Goal: Information Seeking & Learning: Find specific fact

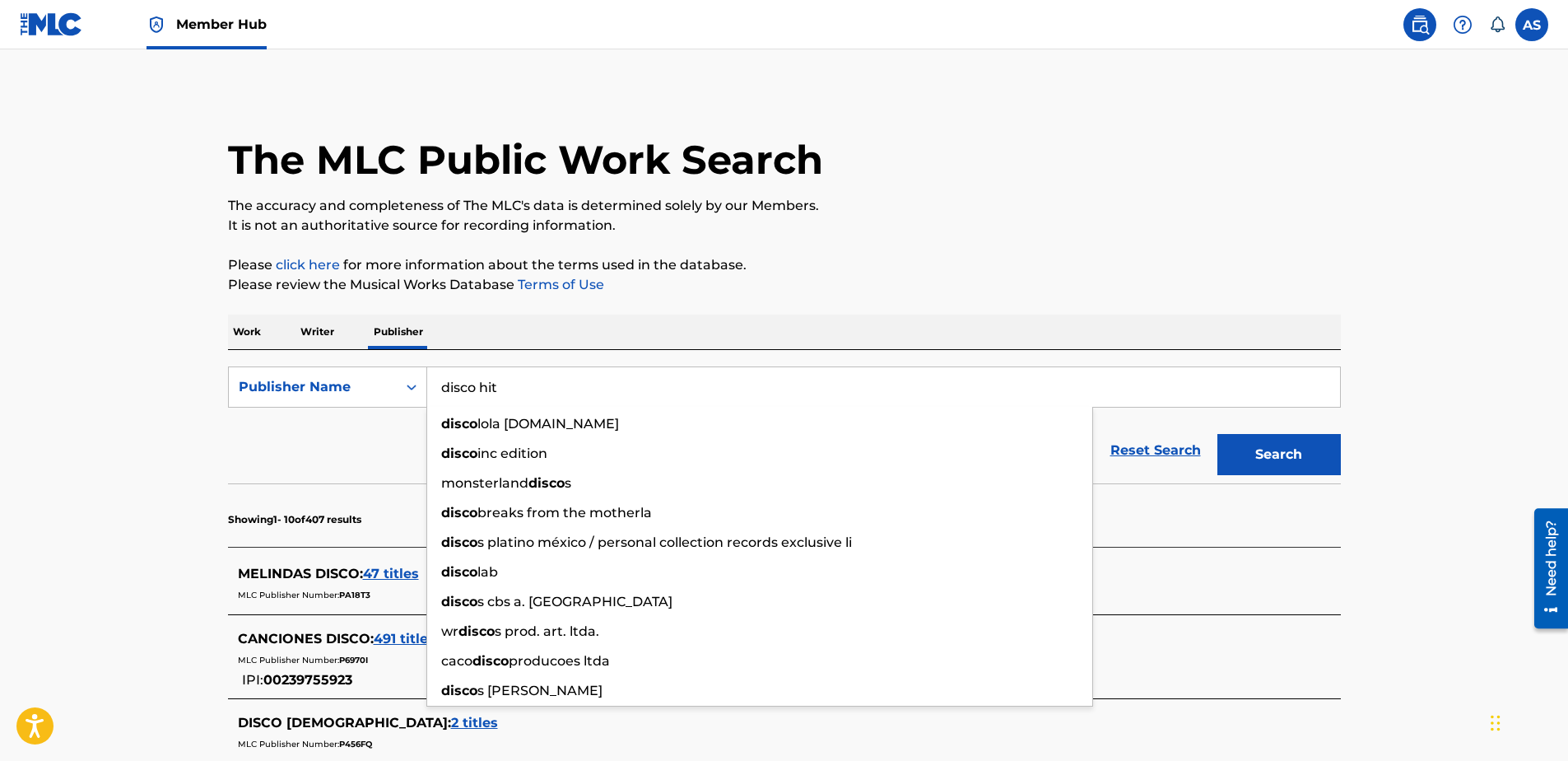
click at [176, 471] on main "The MLC Public Work Search The accuracy and completeness of The MLC's data is d…" at bounding box center [784, 712] width 1568 height 1326
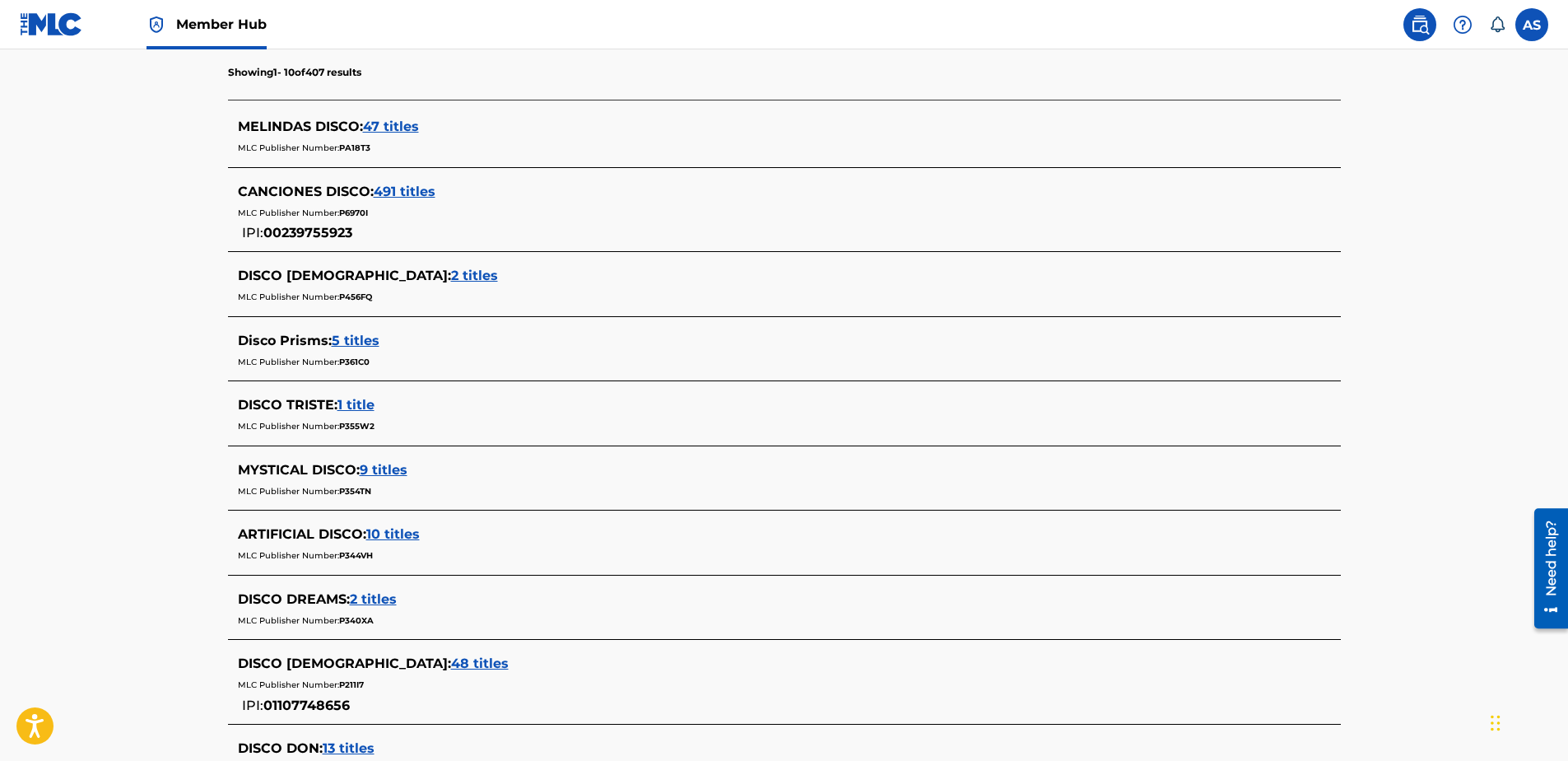
scroll to position [247, 0]
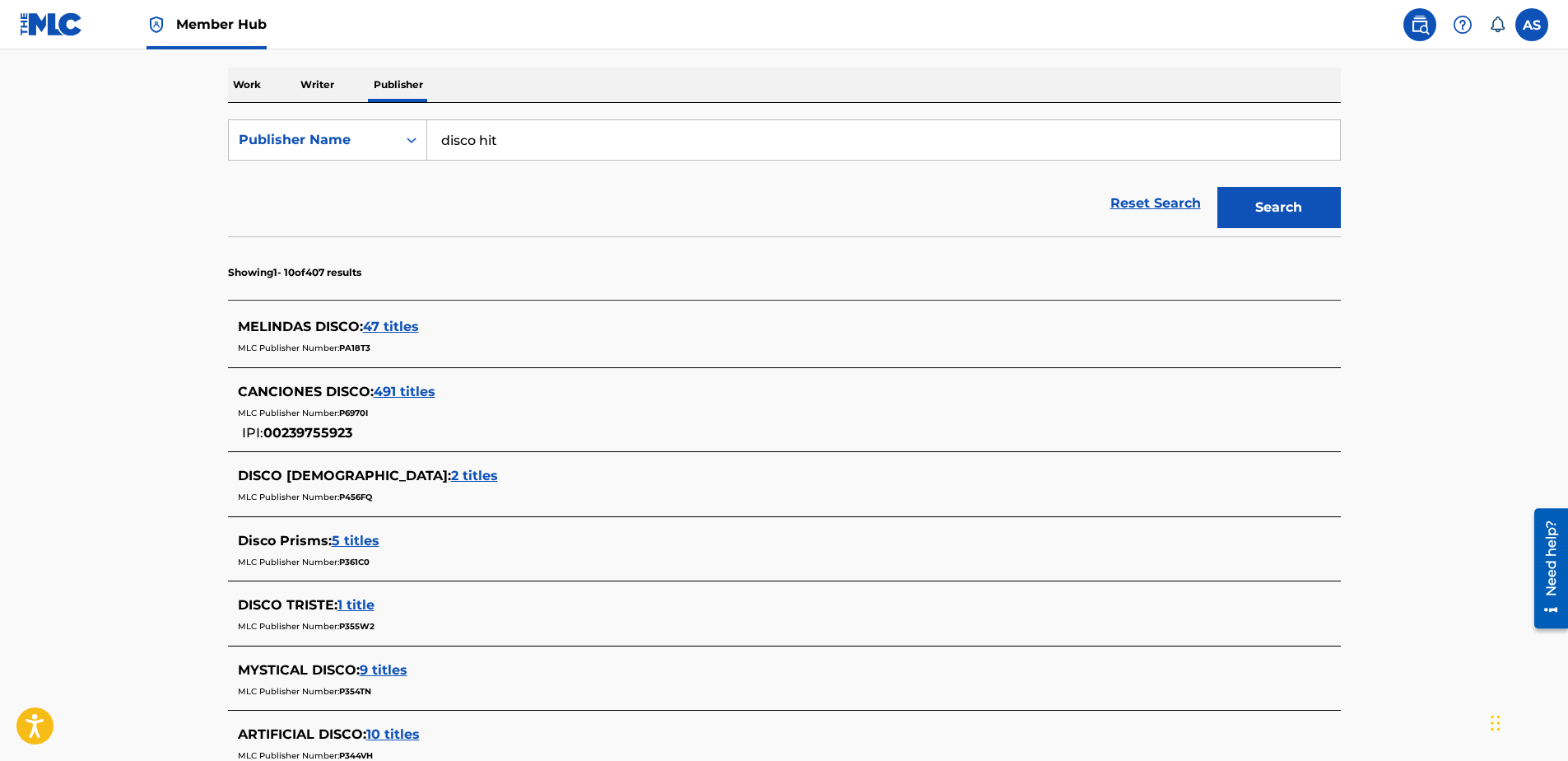
click at [577, 148] on input "disco hit" at bounding box center [884, 140] width 913 height 40
type input "d"
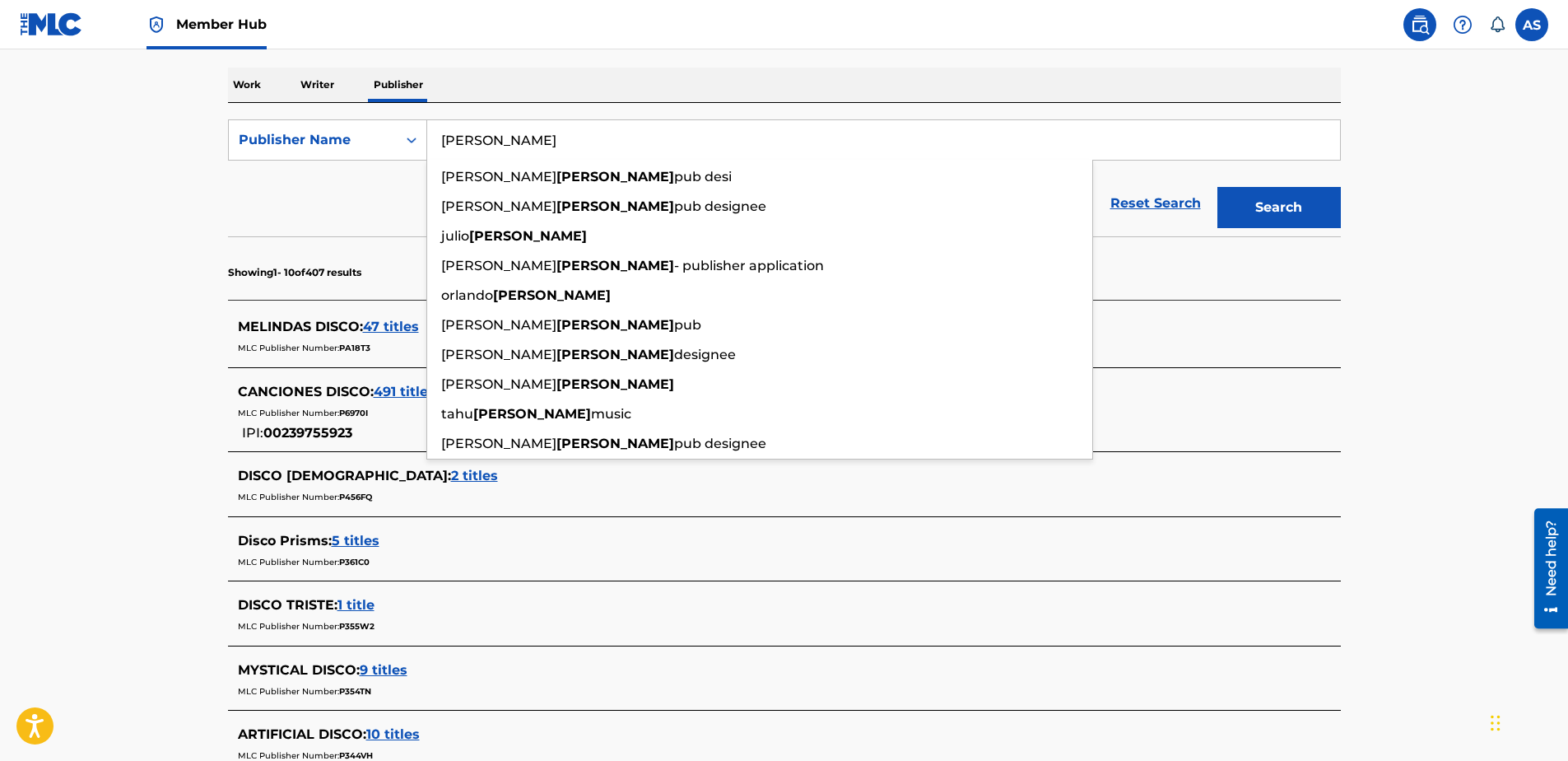
click at [1217, 187] on button "Search" at bounding box center [1279, 208] width 124 height 42
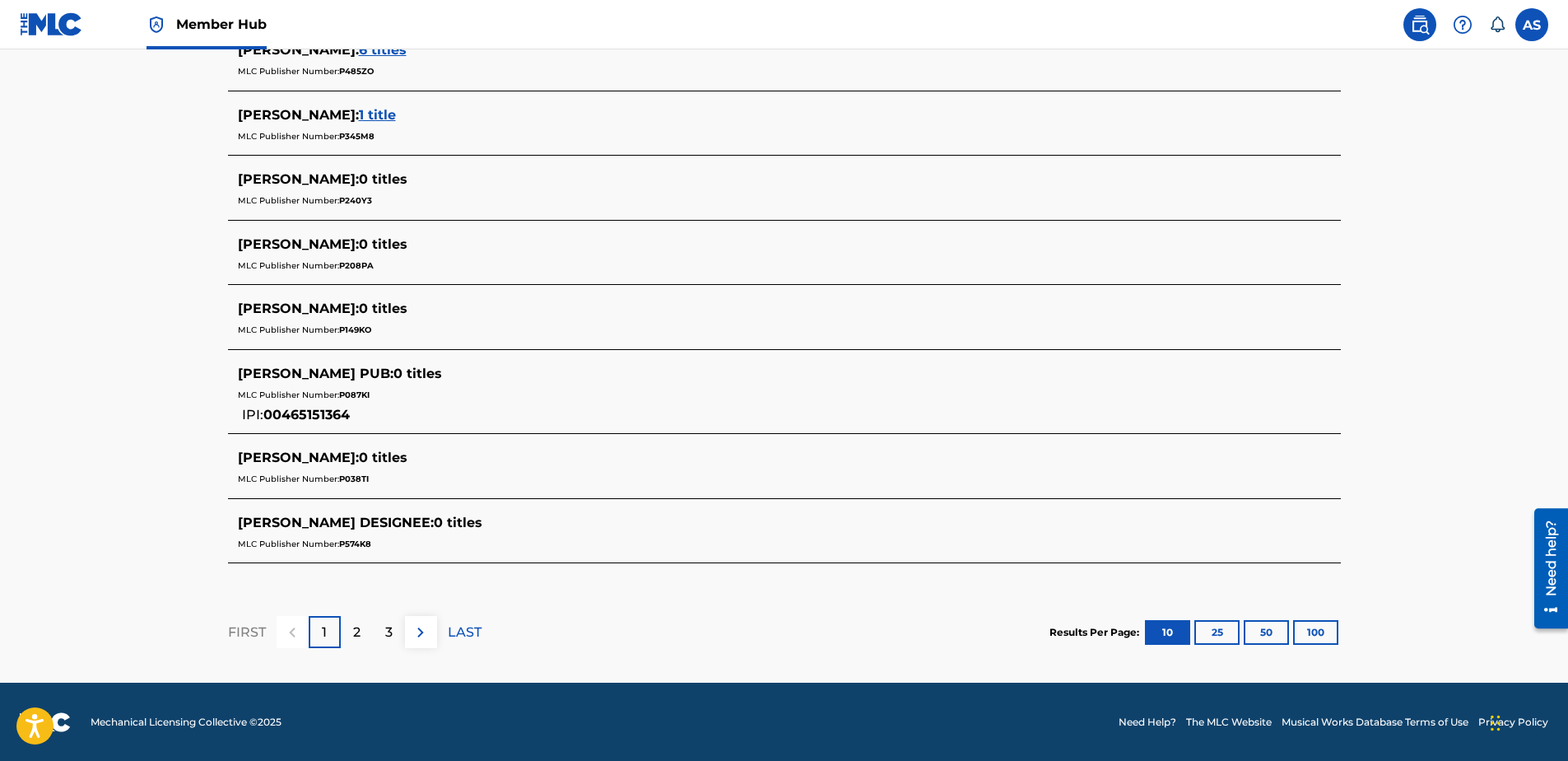
scroll to position [654, 0]
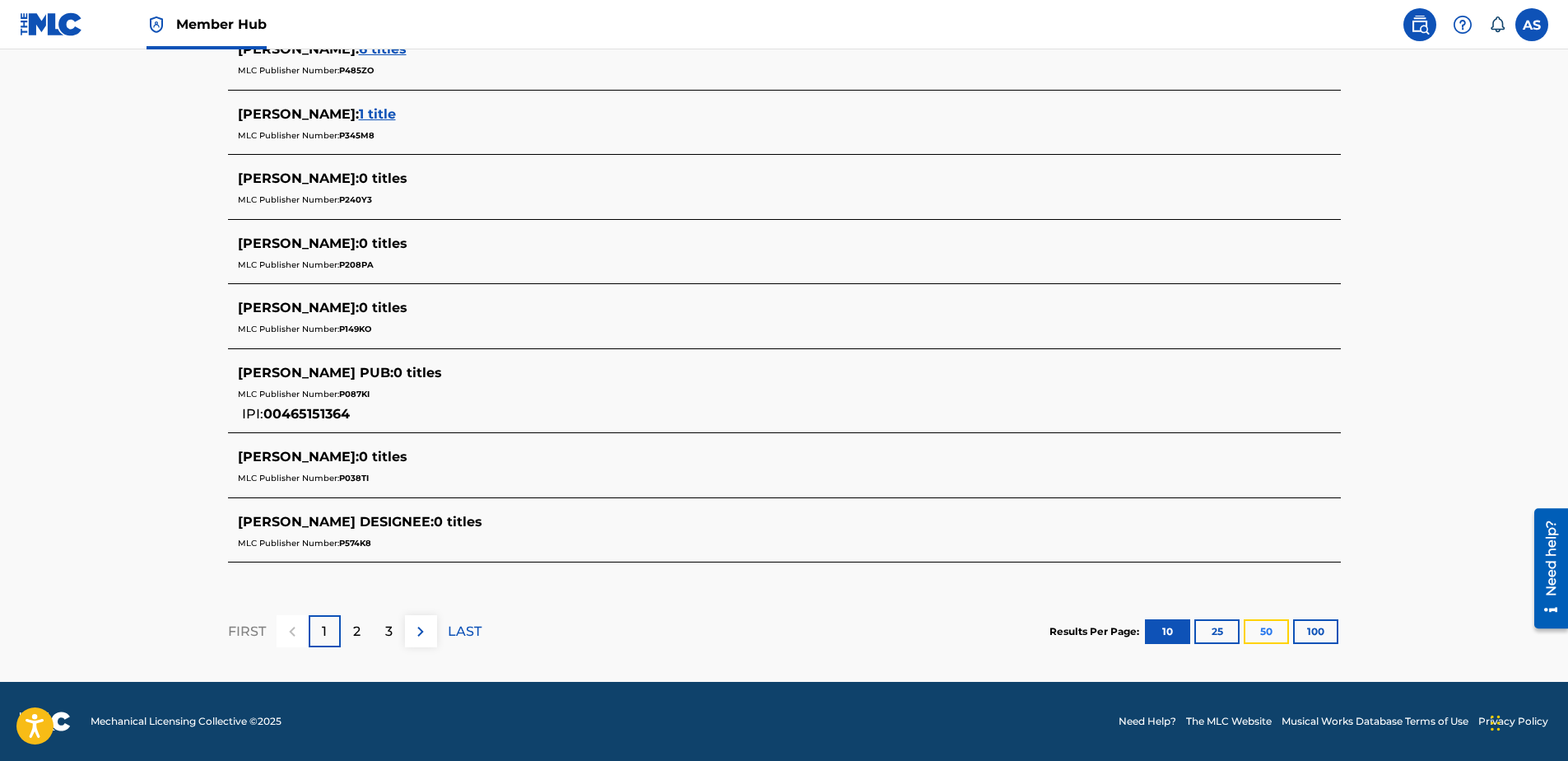
click at [1268, 631] on button "50" at bounding box center [1267, 631] width 46 height 25
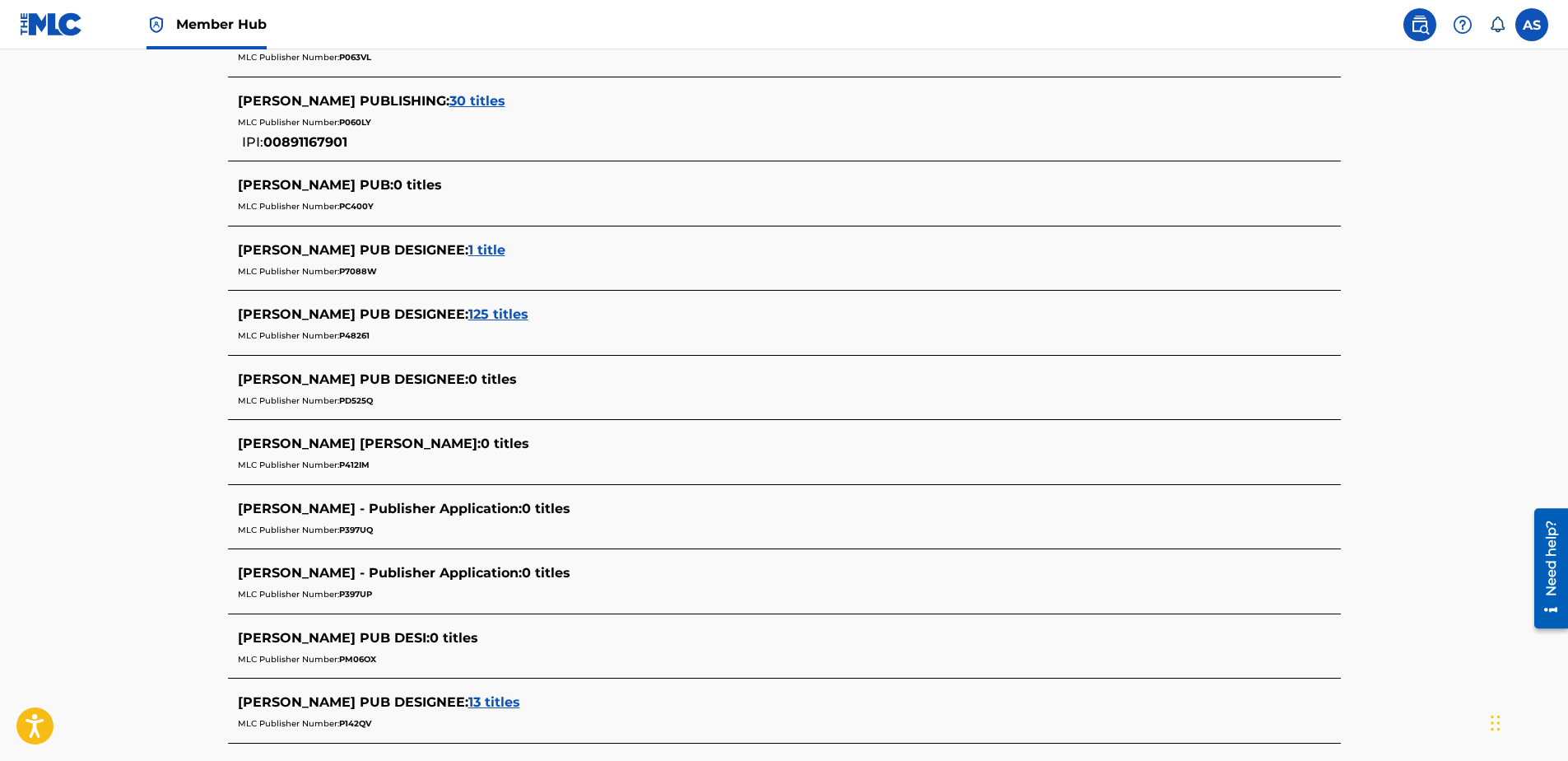
scroll to position [1236, 0]
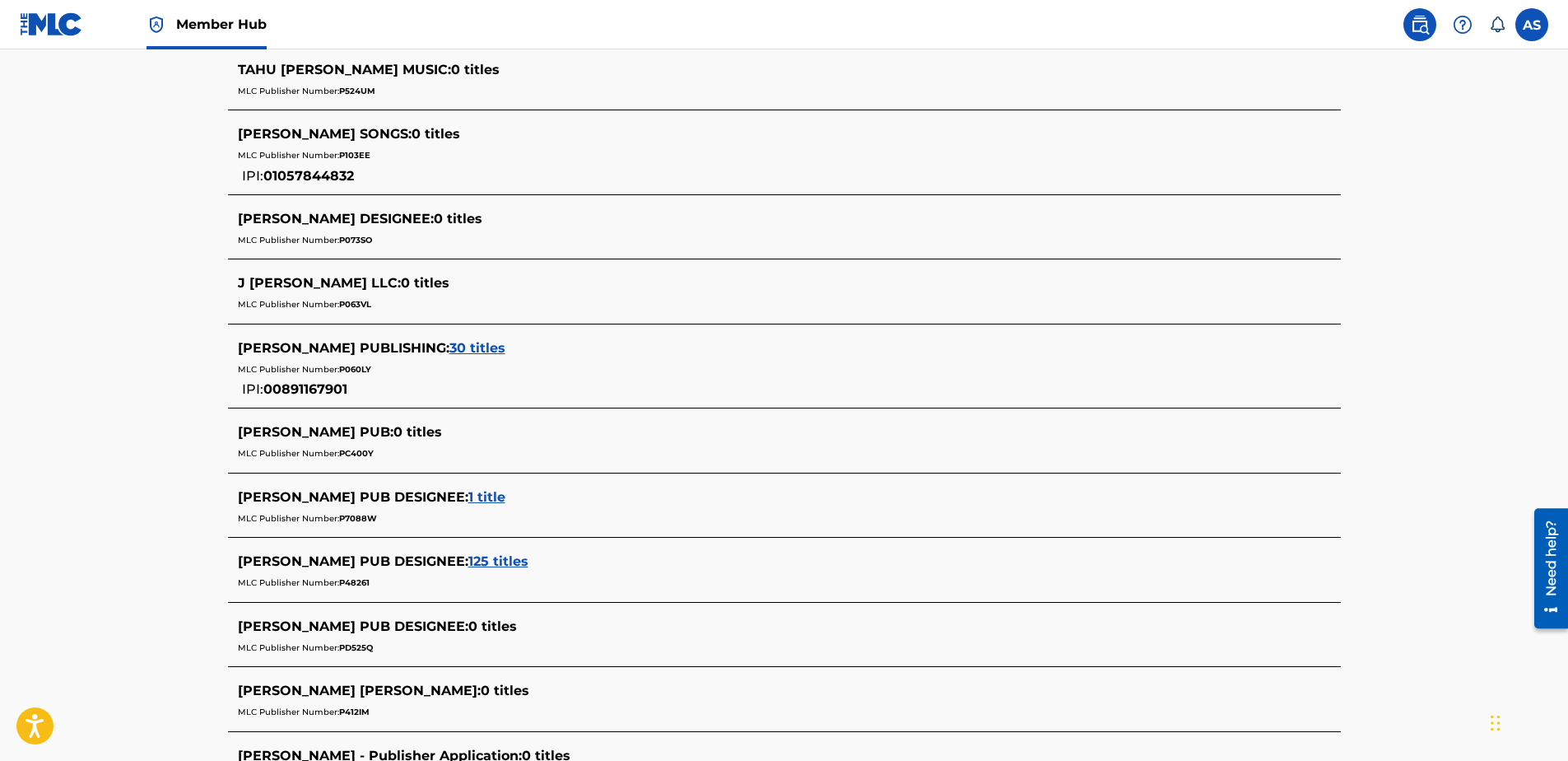
click at [500, 557] on span "125 titles" at bounding box center [498, 562] width 60 height 16
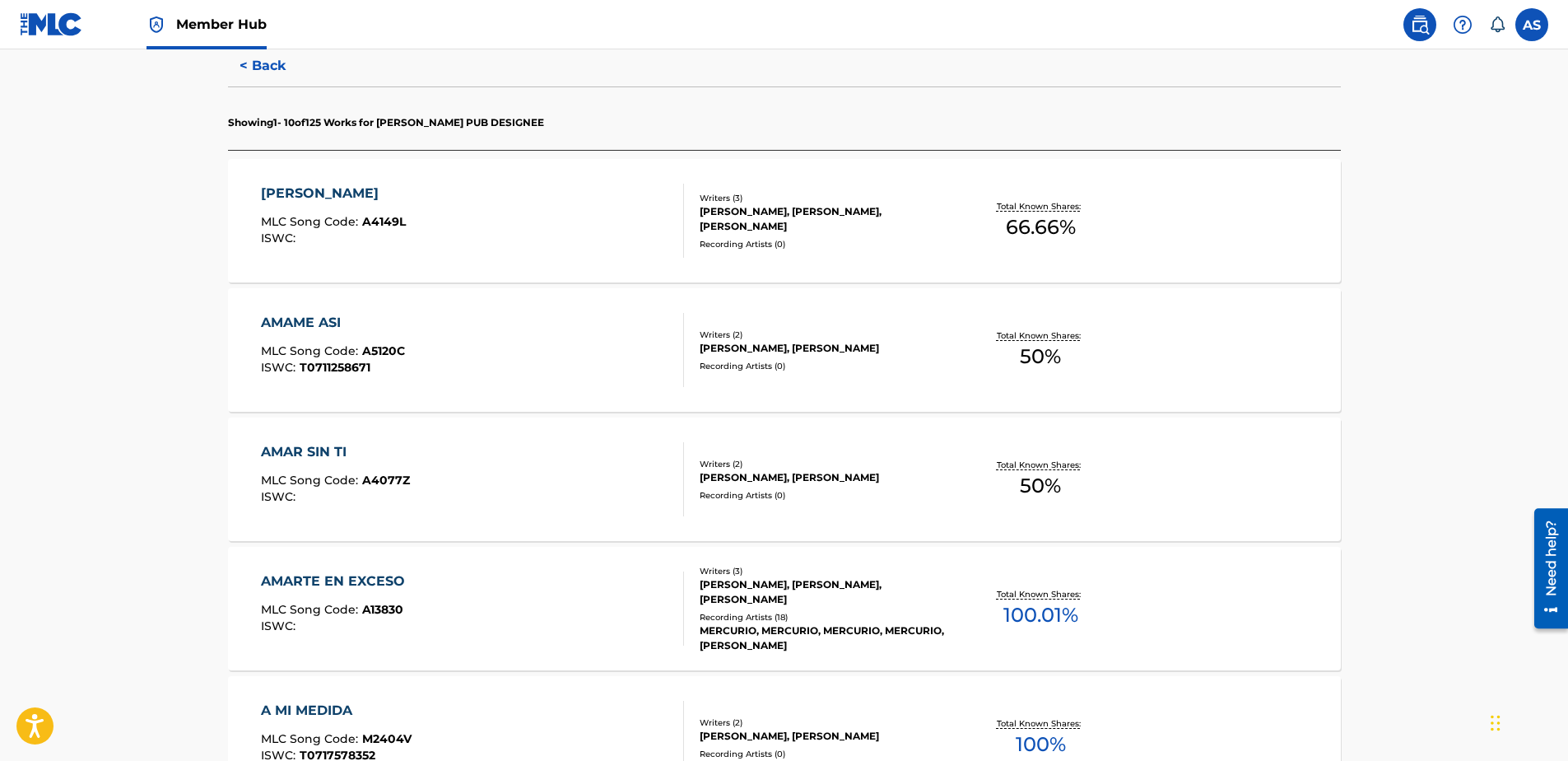
scroll to position [412, 0]
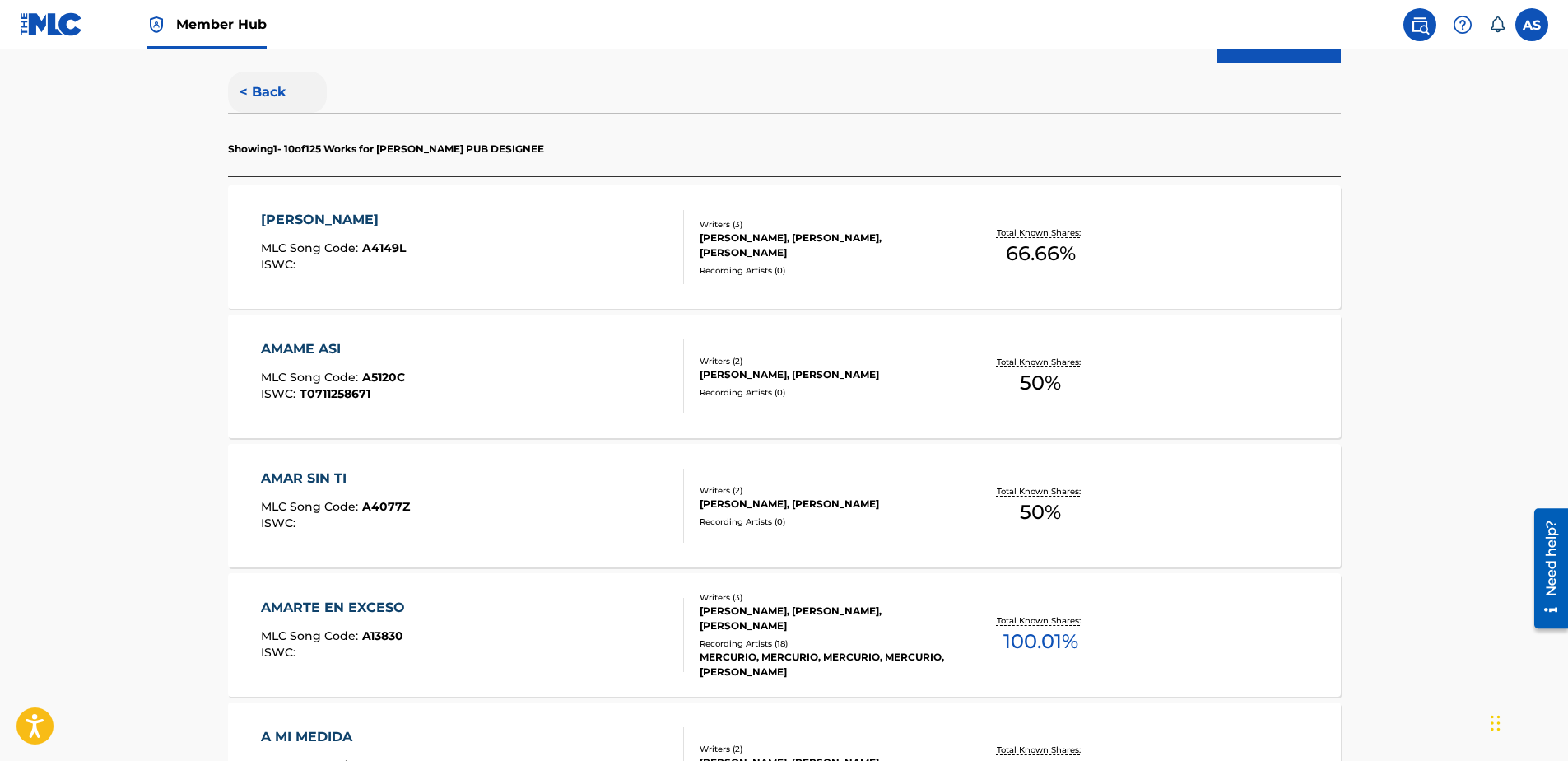
click at [258, 85] on button "< Back" at bounding box center [277, 92] width 99 height 42
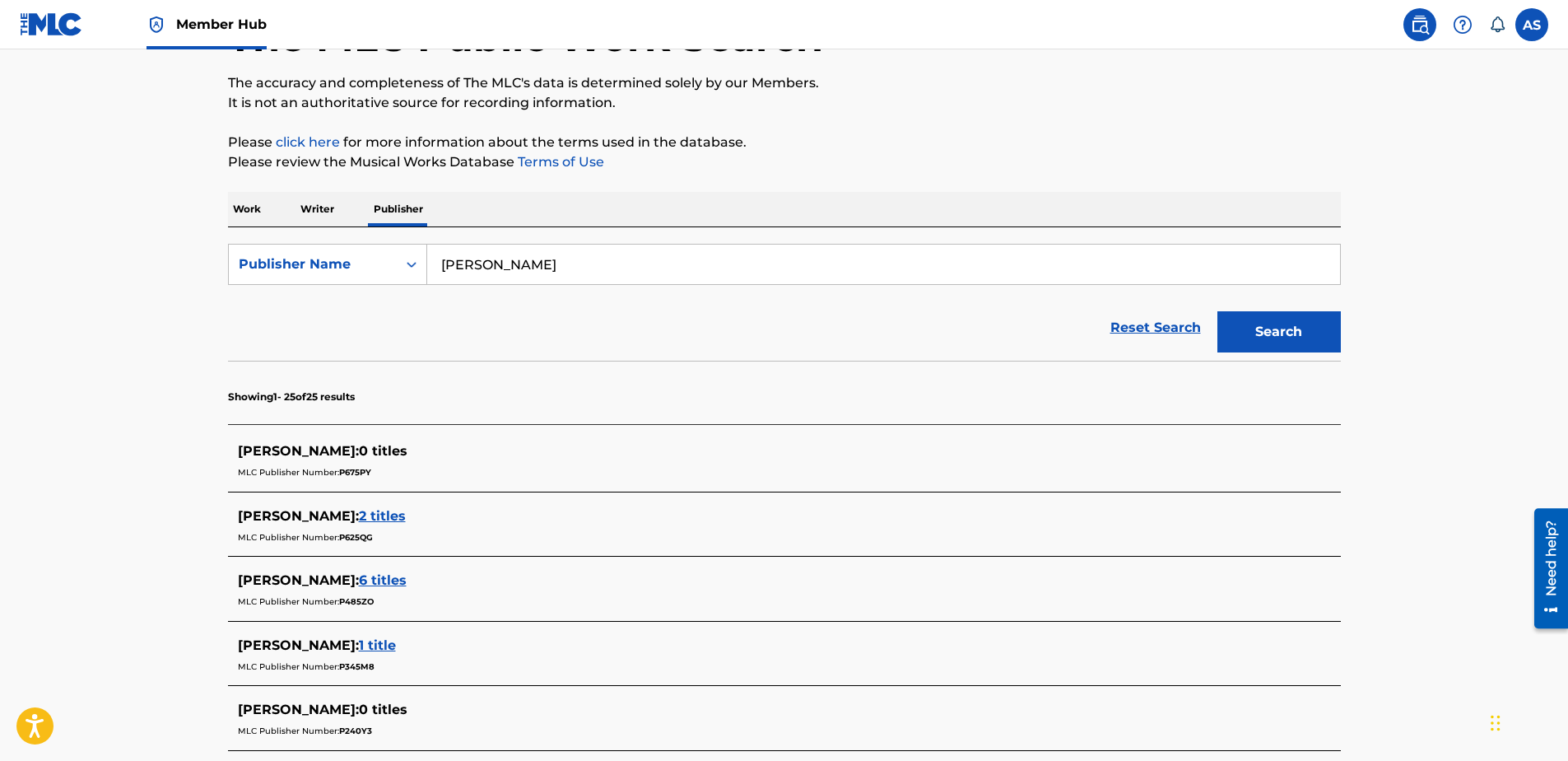
scroll to position [0, 0]
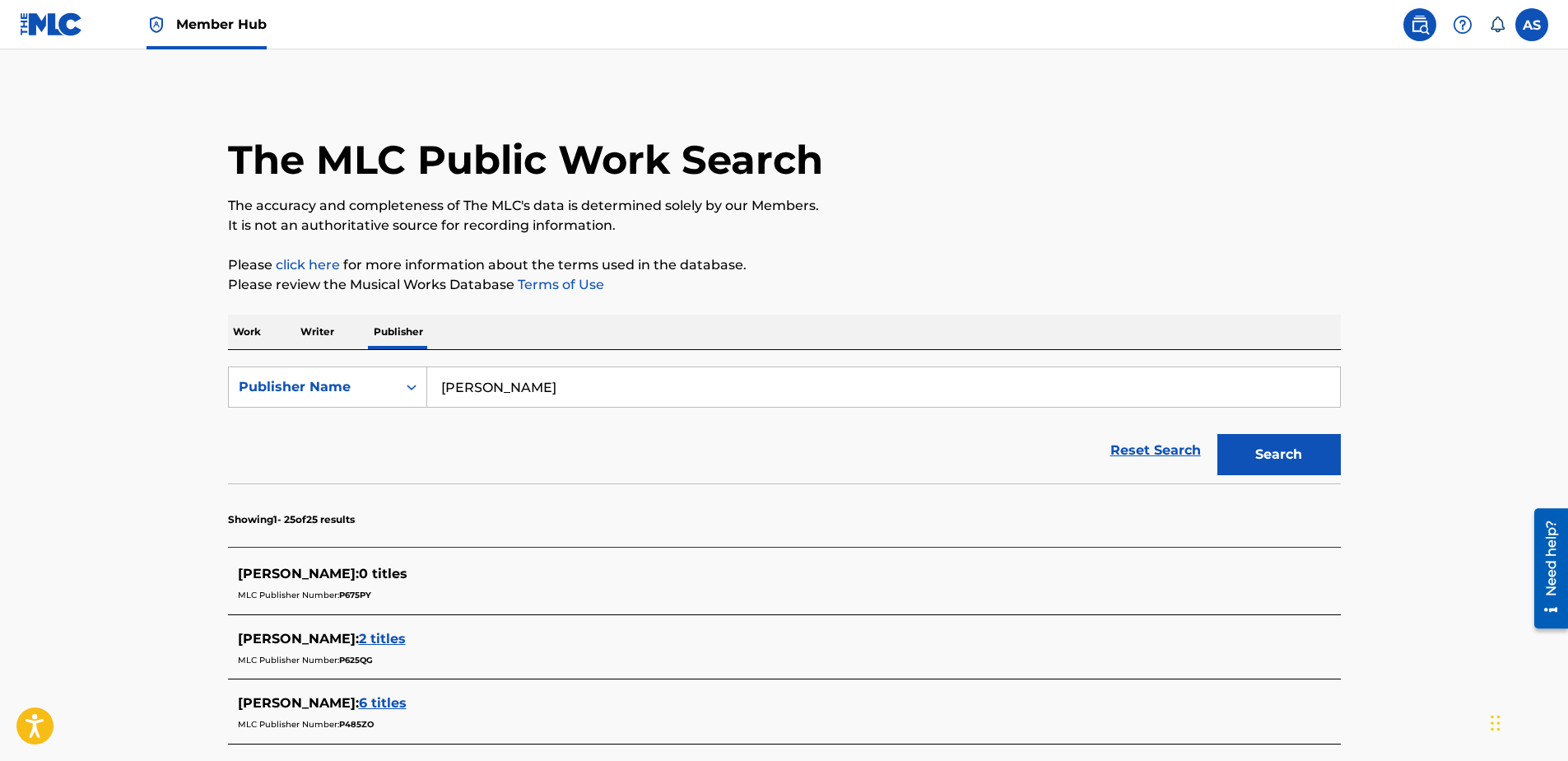
drag, startPoint x: 507, startPoint y: 380, endPoint x: 7, endPoint y: 382, distance: 500.0
click at [1217, 434] on button "Search" at bounding box center [1279, 455] width 124 height 42
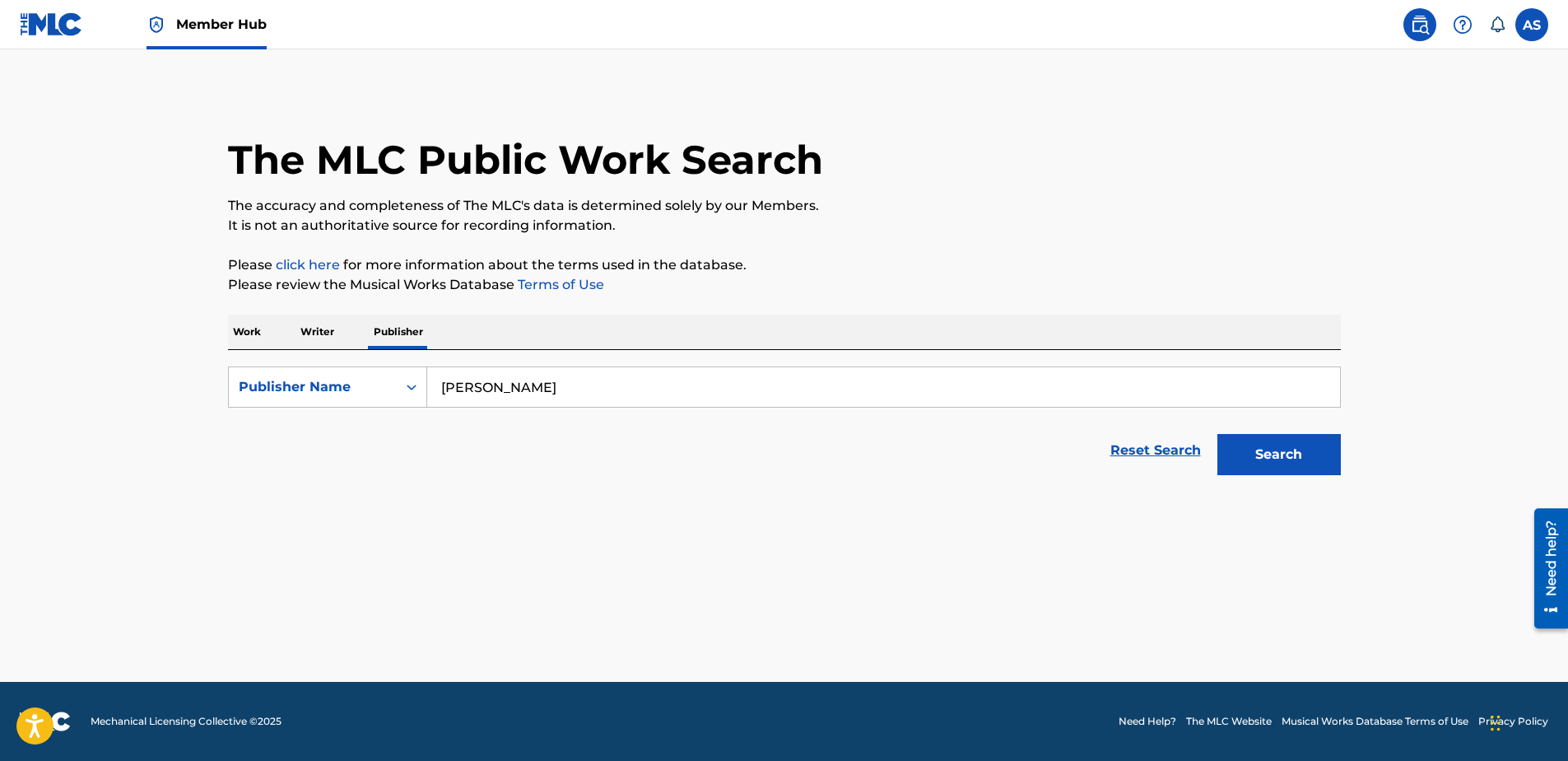
type input "[PERSON_NAME]"
click at [1217, 434] on button "Search" at bounding box center [1279, 455] width 124 height 42
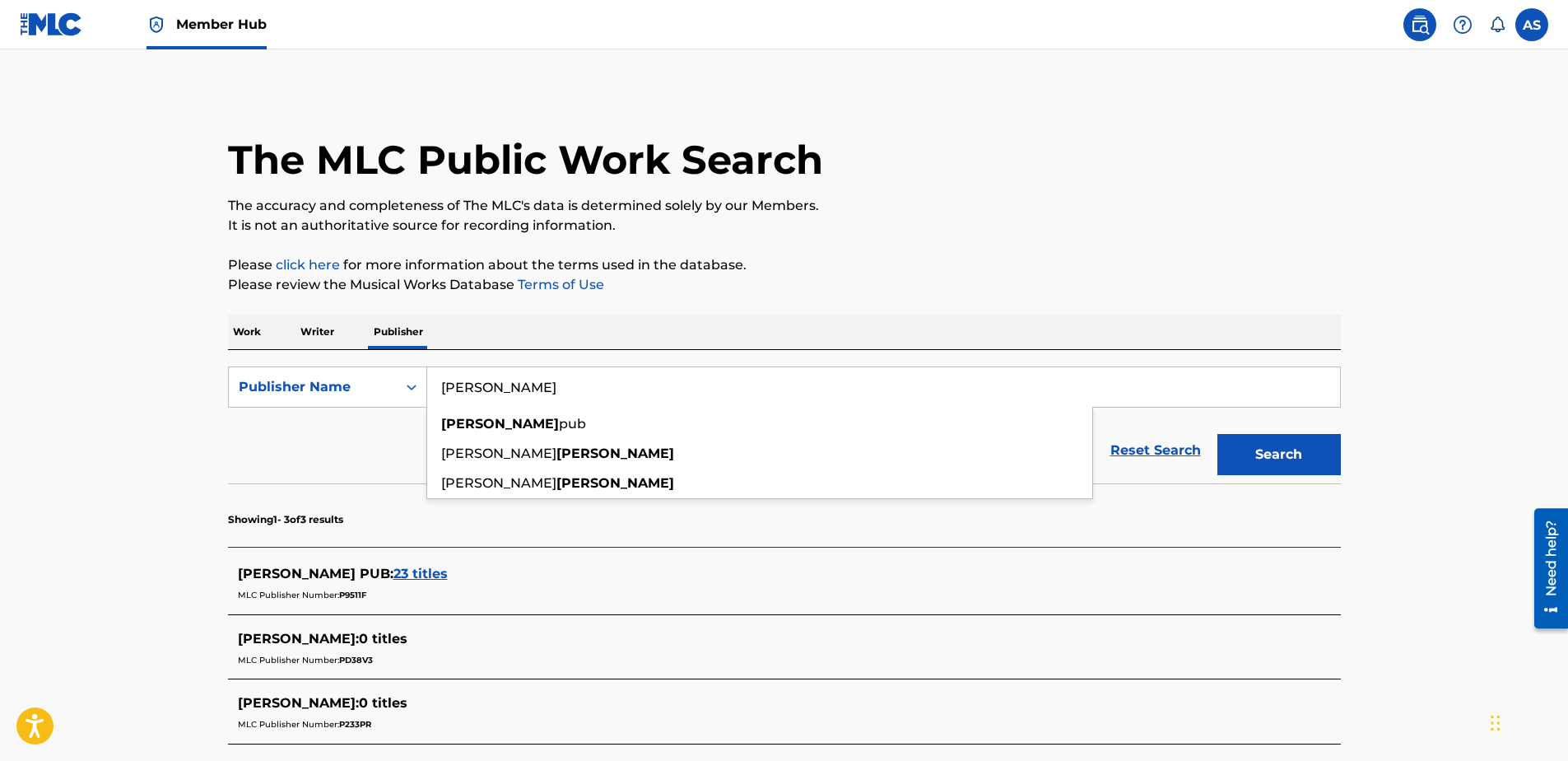
click at [646, 622] on section "FRATICELLI PUB : 23 titles MLC Publisher Number: P9511F JASON FRATICELLI : 0 ti…" at bounding box center [784, 645] width 1113 height 197
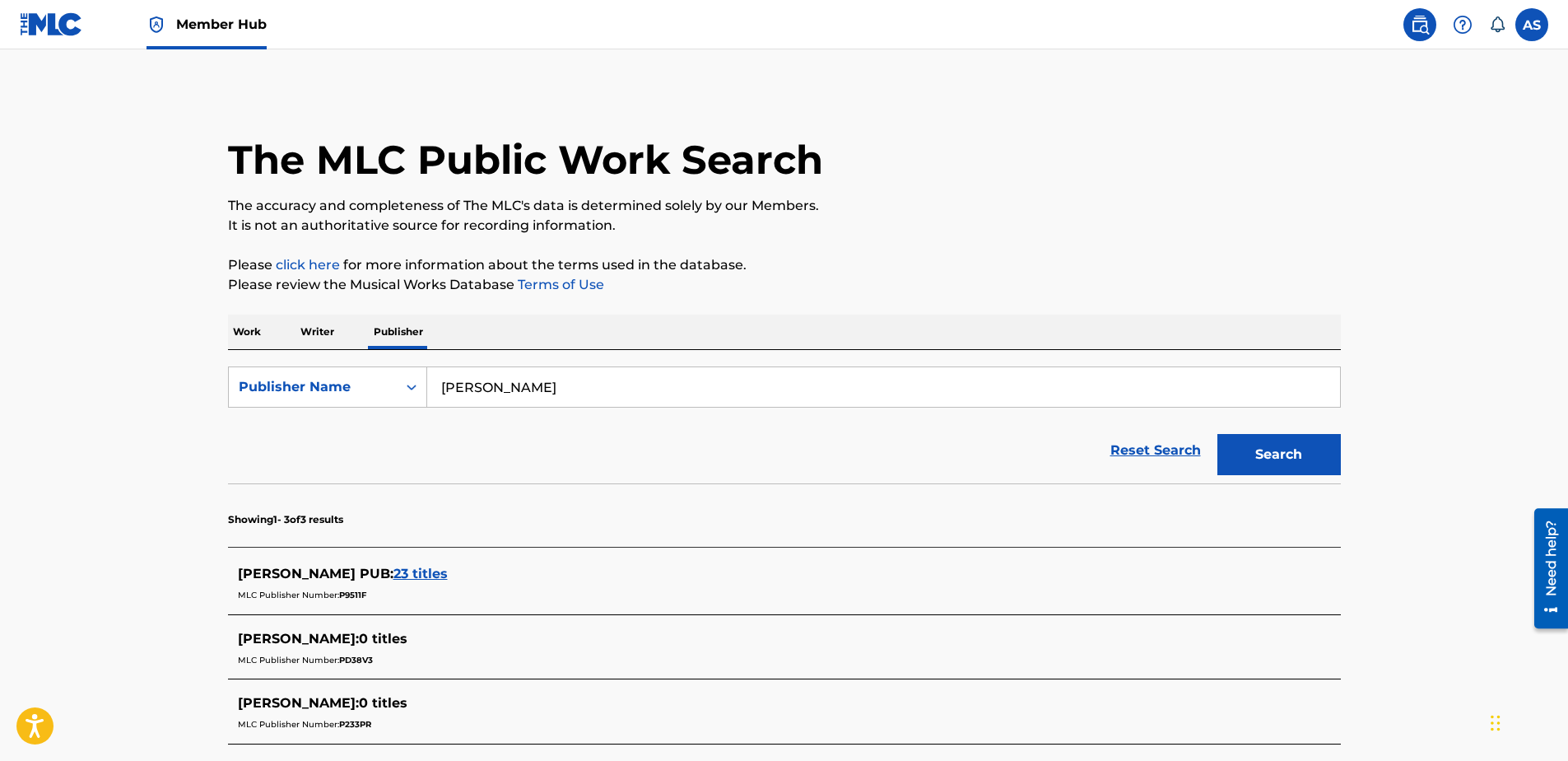
click at [135, 497] on main "The MLC Public Work Search The accuracy and completeness of The MLC's data is d…" at bounding box center [784, 453] width 1568 height 808
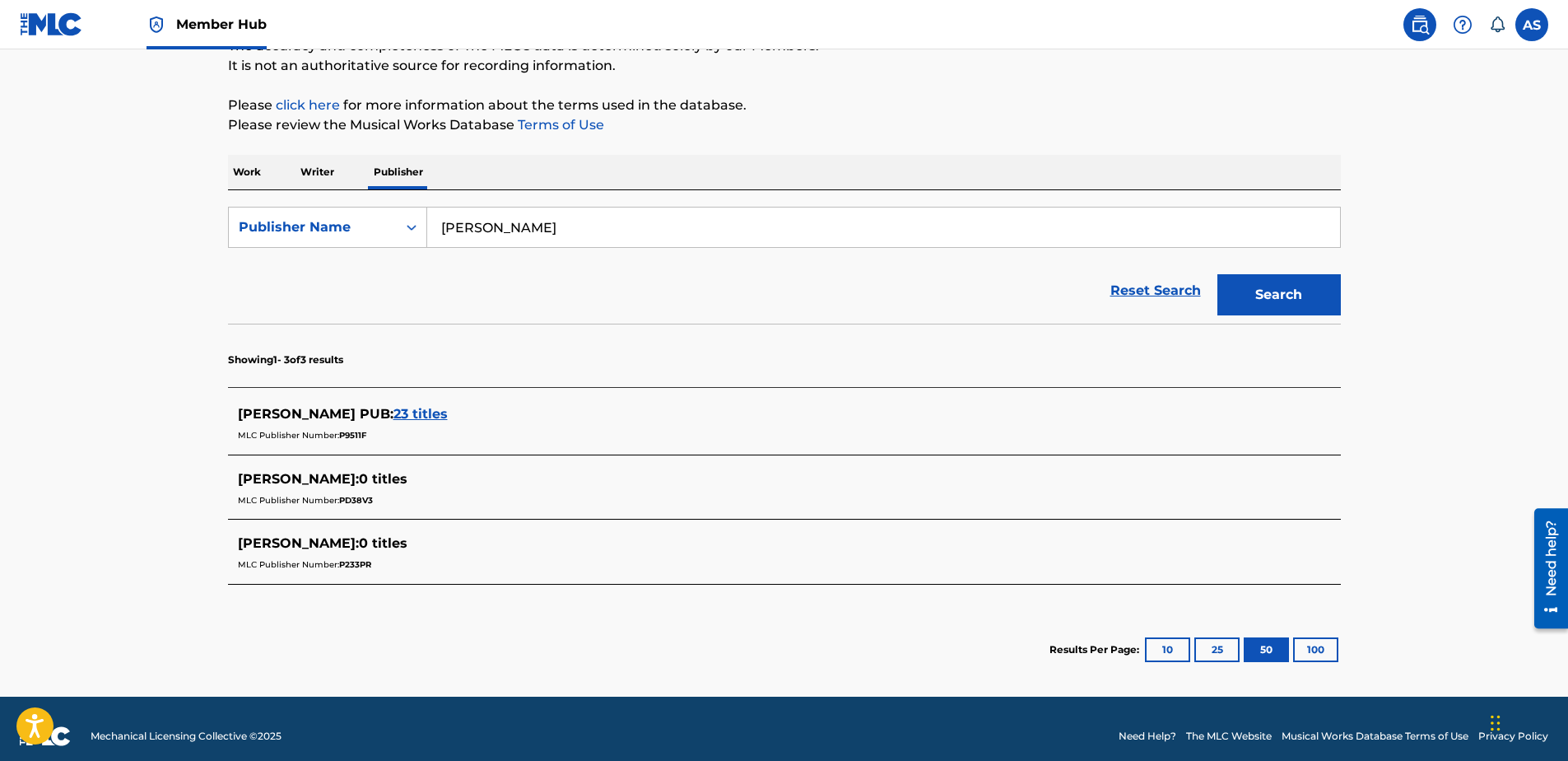
scroll to position [164, 0]
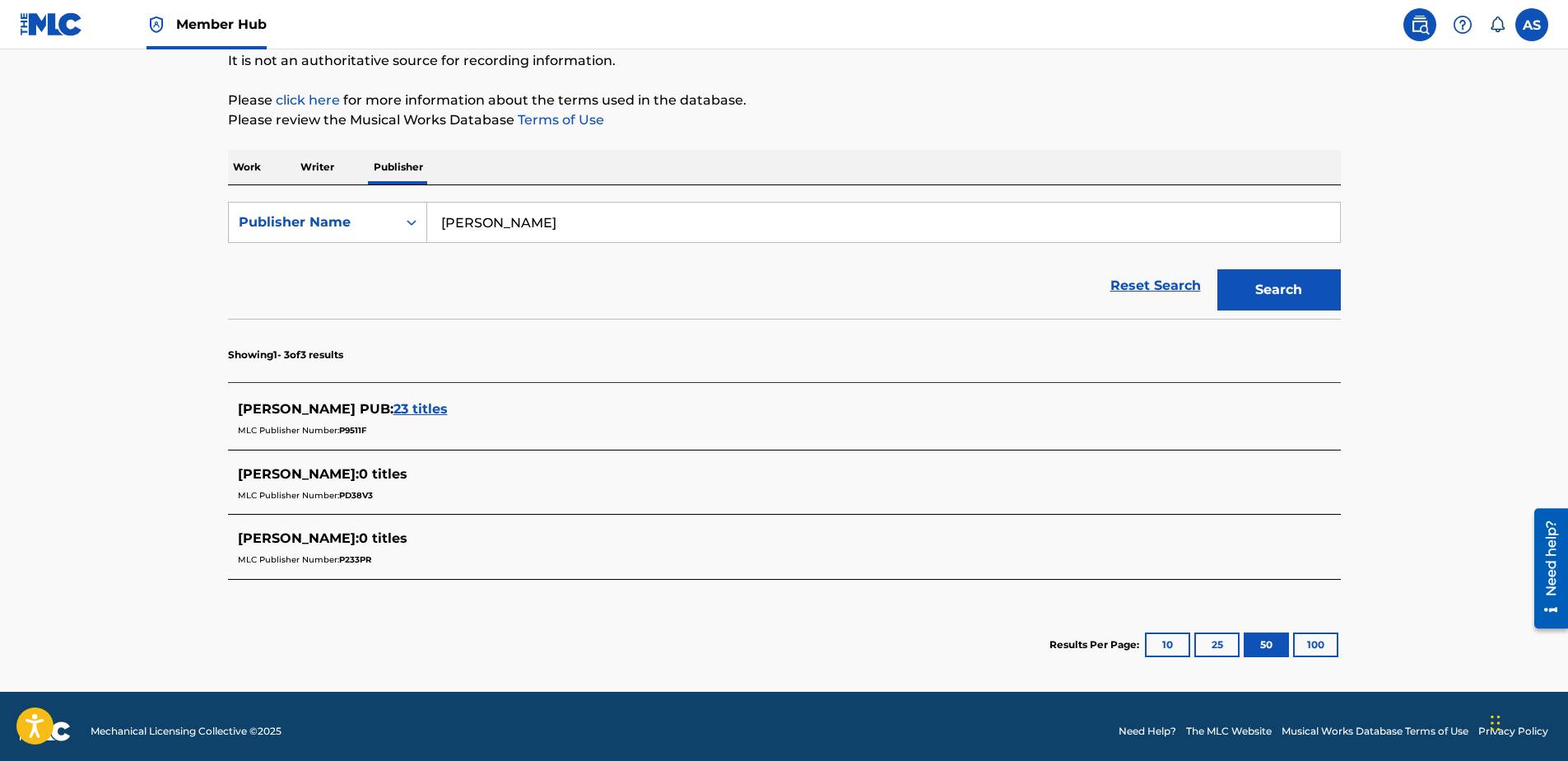
click at [396, 407] on span "23 titles" at bounding box center [420, 409] width 54 height 16
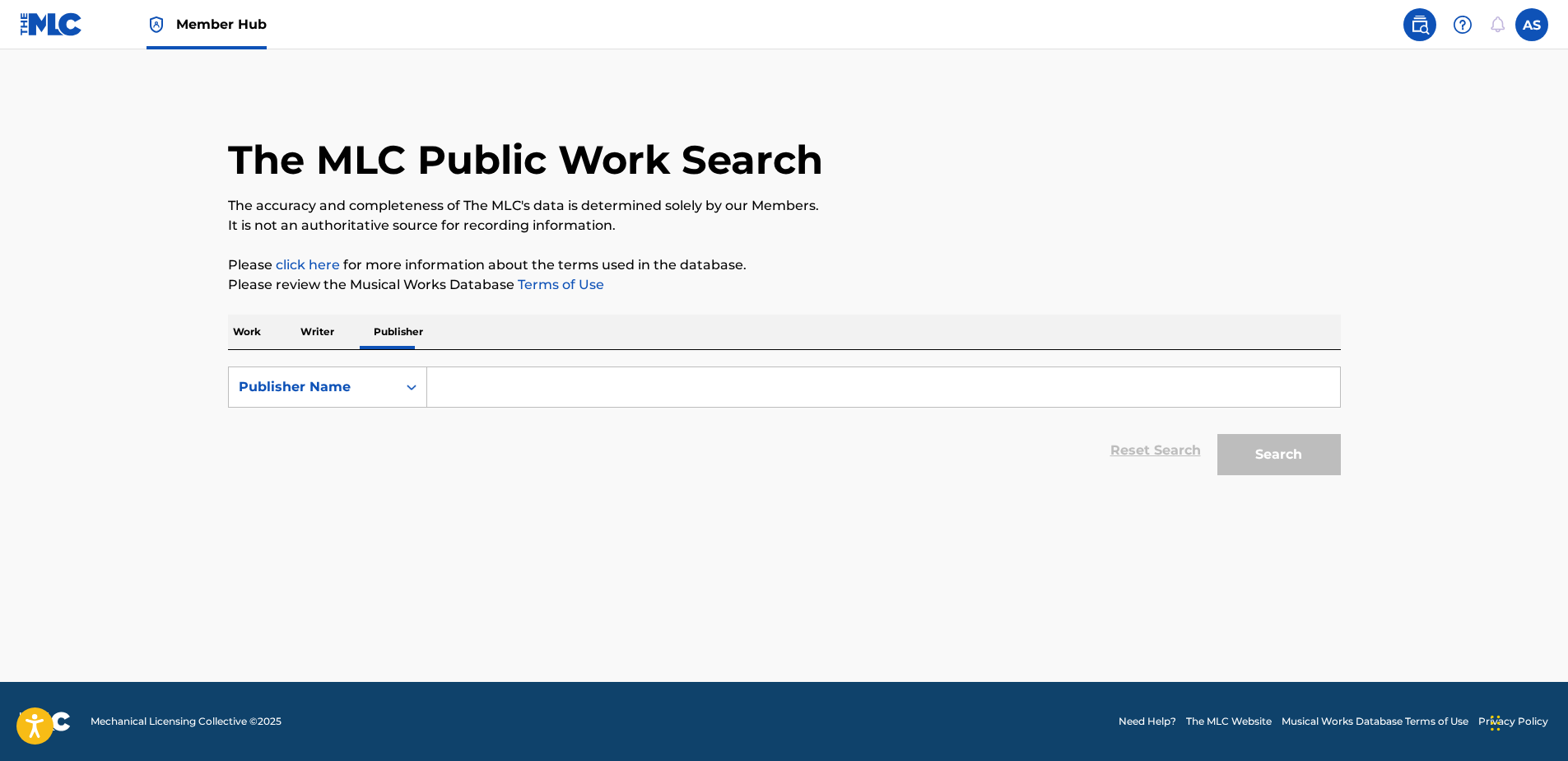
click at [458, 391] on input "Search Form" at bounding box center [884, 387] width 913 height 40
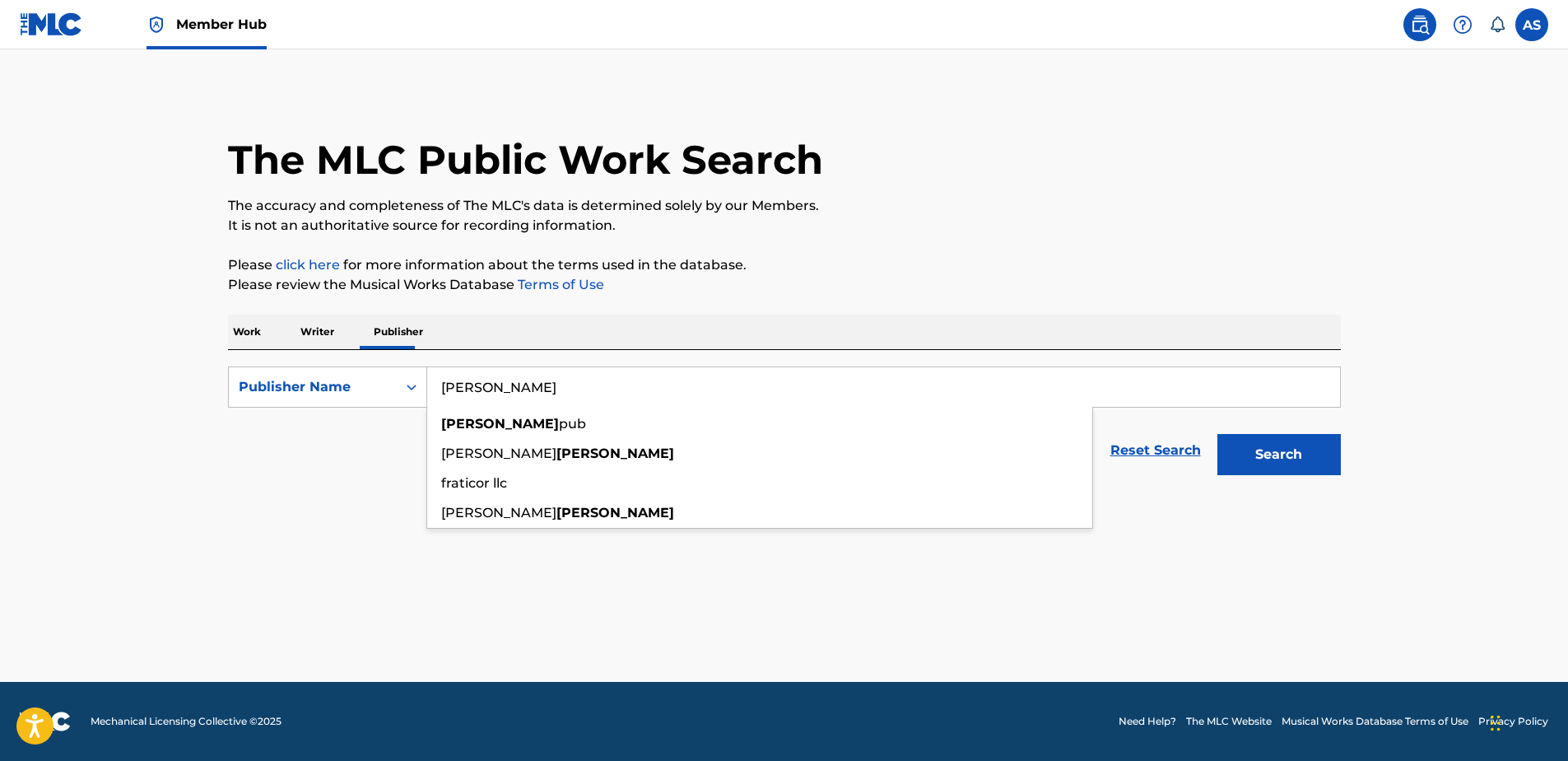
click at [1217, 434] on button "Search" at bounding box center [1279, 455] width 124 height 42
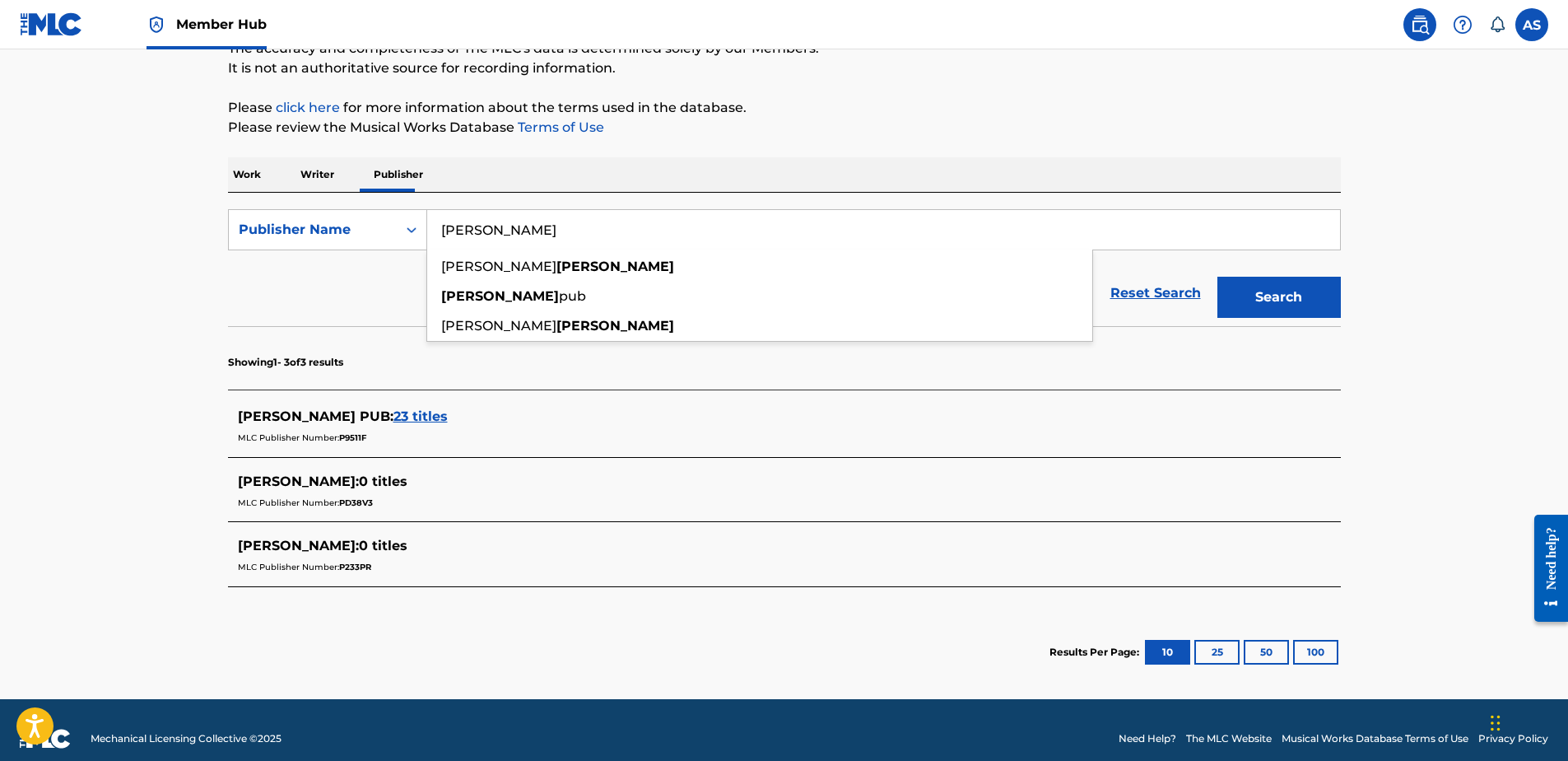
scroll to position [164, 0]
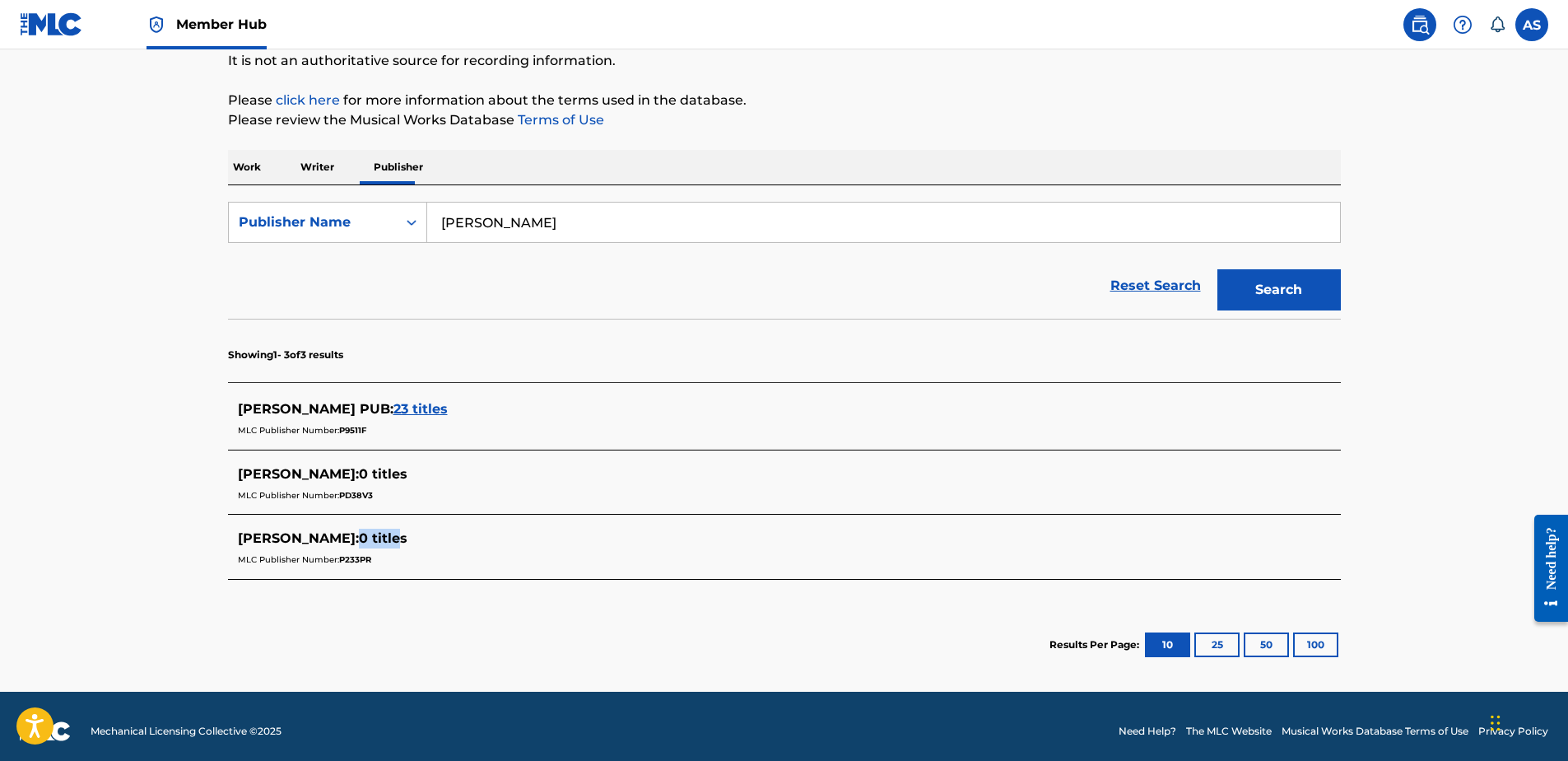
drag, startPoint x: 396, startPoint y: 539, endPoint x: 347, endPoint y: 539, distance: 49.0
click at [347, 539] on div "[PERSON_NAME] : 0 titles" at bounding box center [763, 539] width 1051 height 20
drag, startPoint x: 347, startPoint y: 539, endPoint x: 388, endPoint y: 319, distance: 223.8
click at [387, 319] on section "Showing 1 - 3 of 3 results" at bounding box center [784, 351] width 1113 height 63
click at [393, 406] on span "23 titles" at bounding box center [420, 409] width 54 height 16
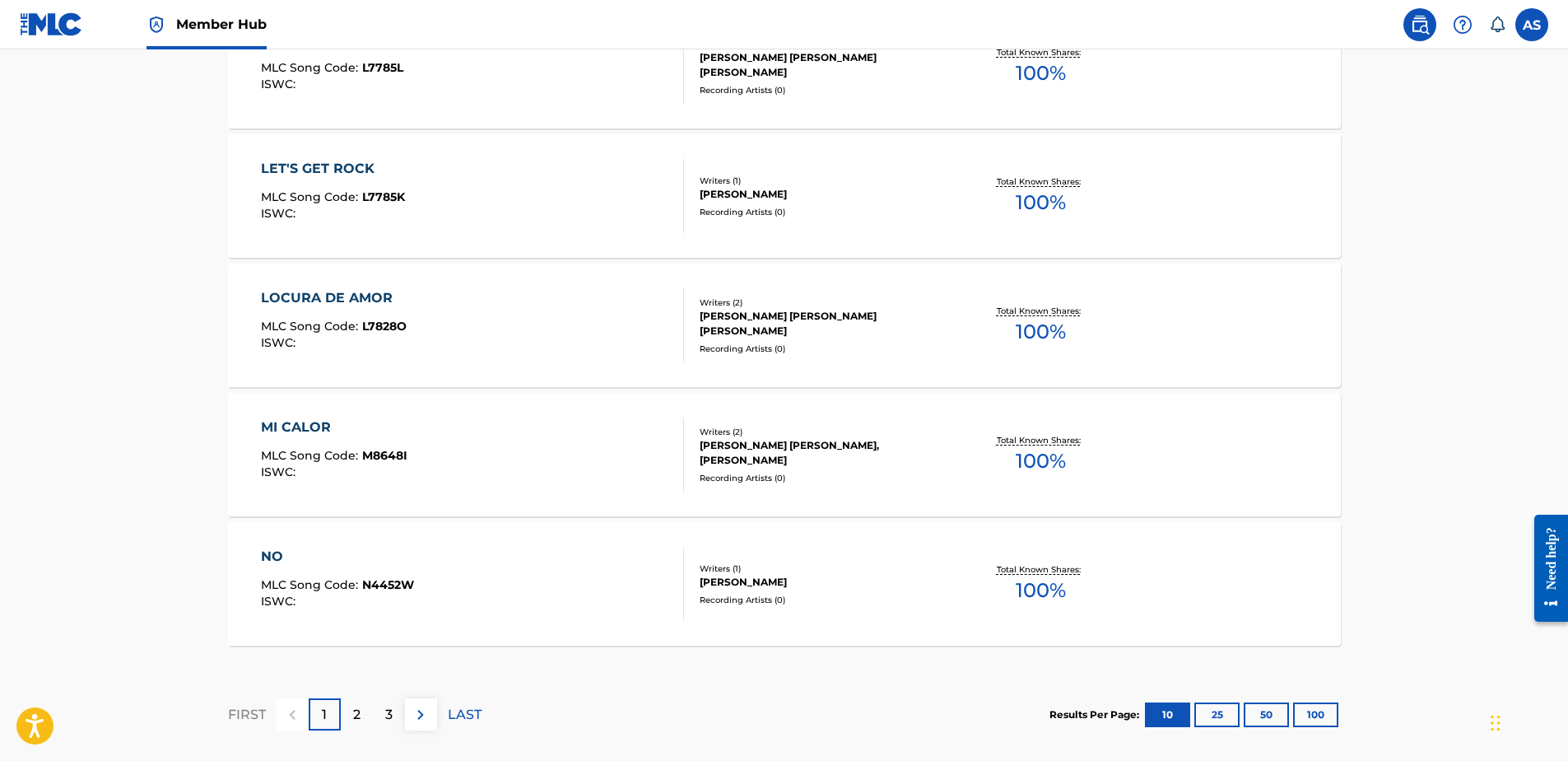
scroll to position [1318, 0]
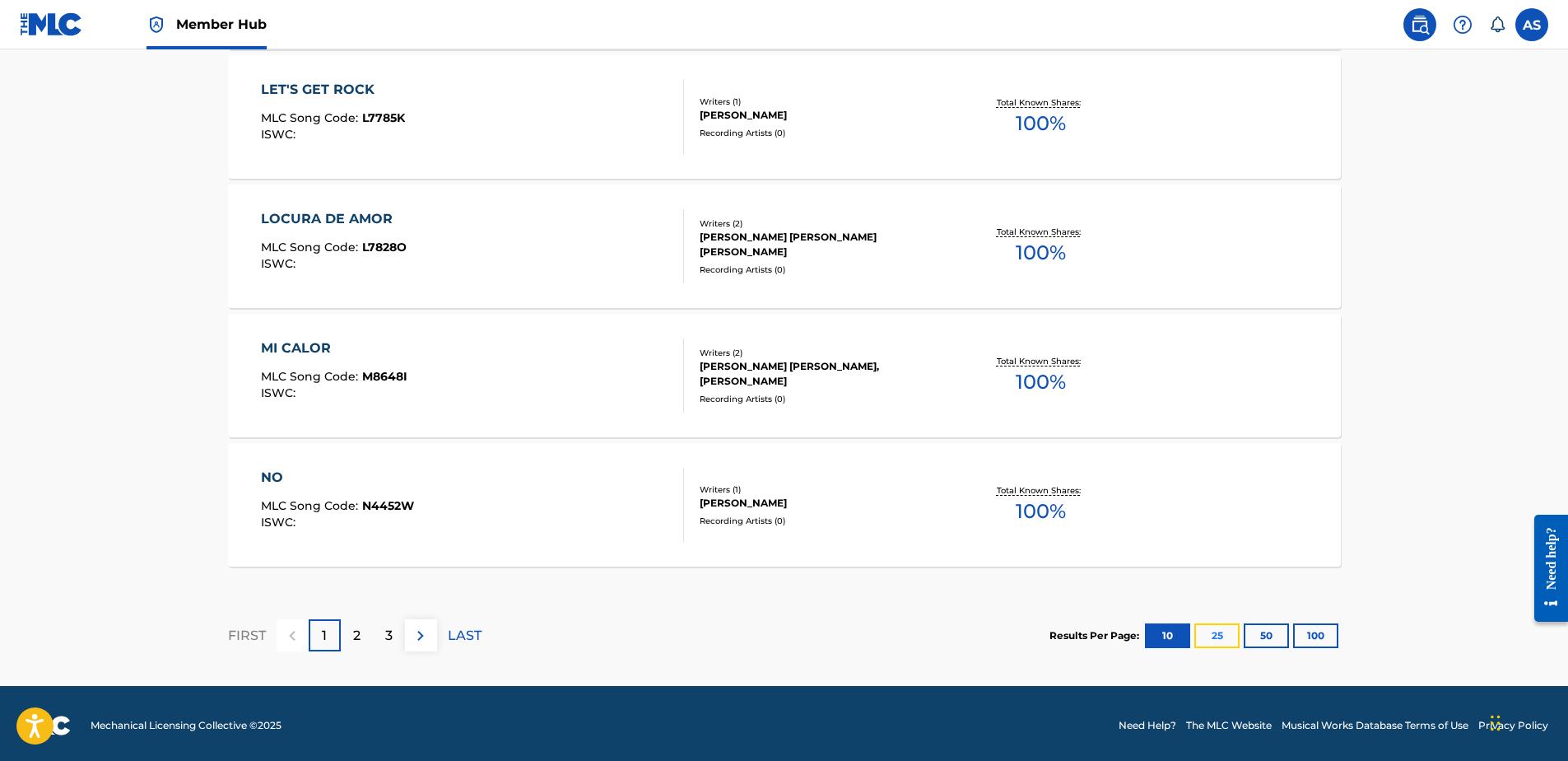
click at [1221, 638] on button "25" at bounding box center [1217, 635] width 46 height 25
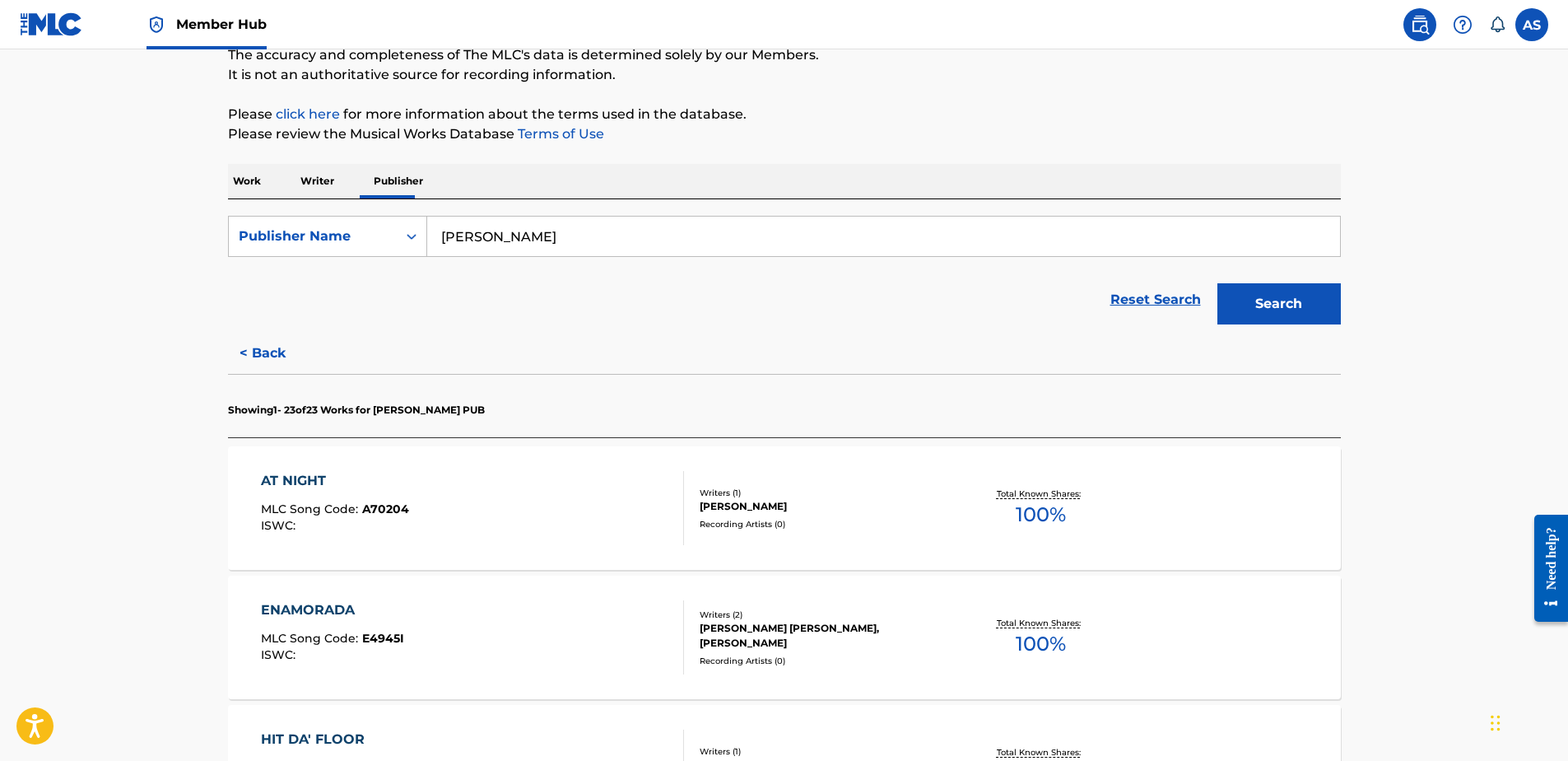
scroll to position [31, 0]
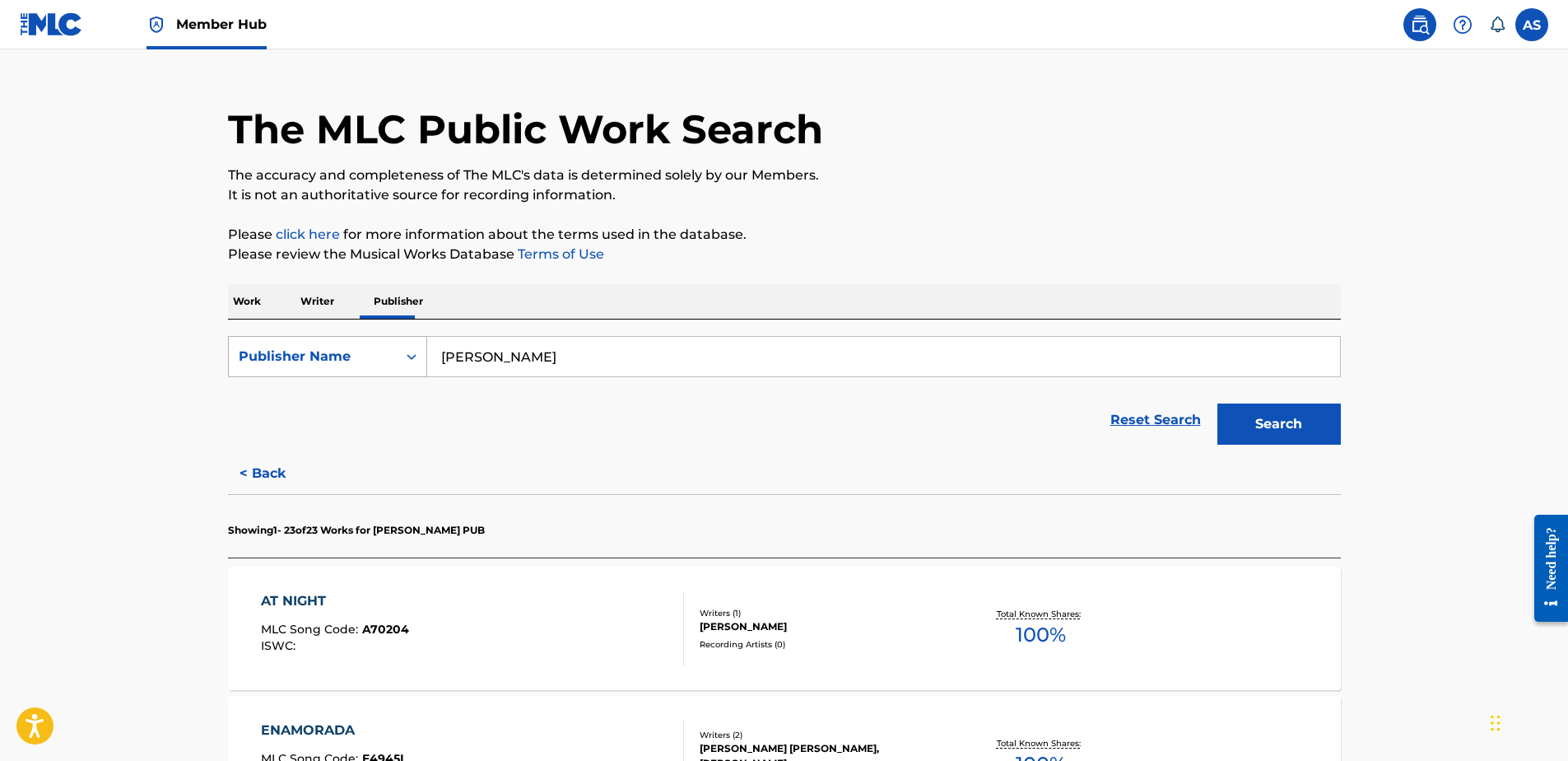
drag, startPoint x: 393, startPoint y: 367, endPoint x: 359, endPoint y: 364, distance: 34.1
click at [374, 367] on div "SearchWithCriteria2fa82b7f-0839-4b62-a90a-10bf8a561c98 Publisher Name [PERSON_N…" at bounding box center [784, 357] width 1113 height 42
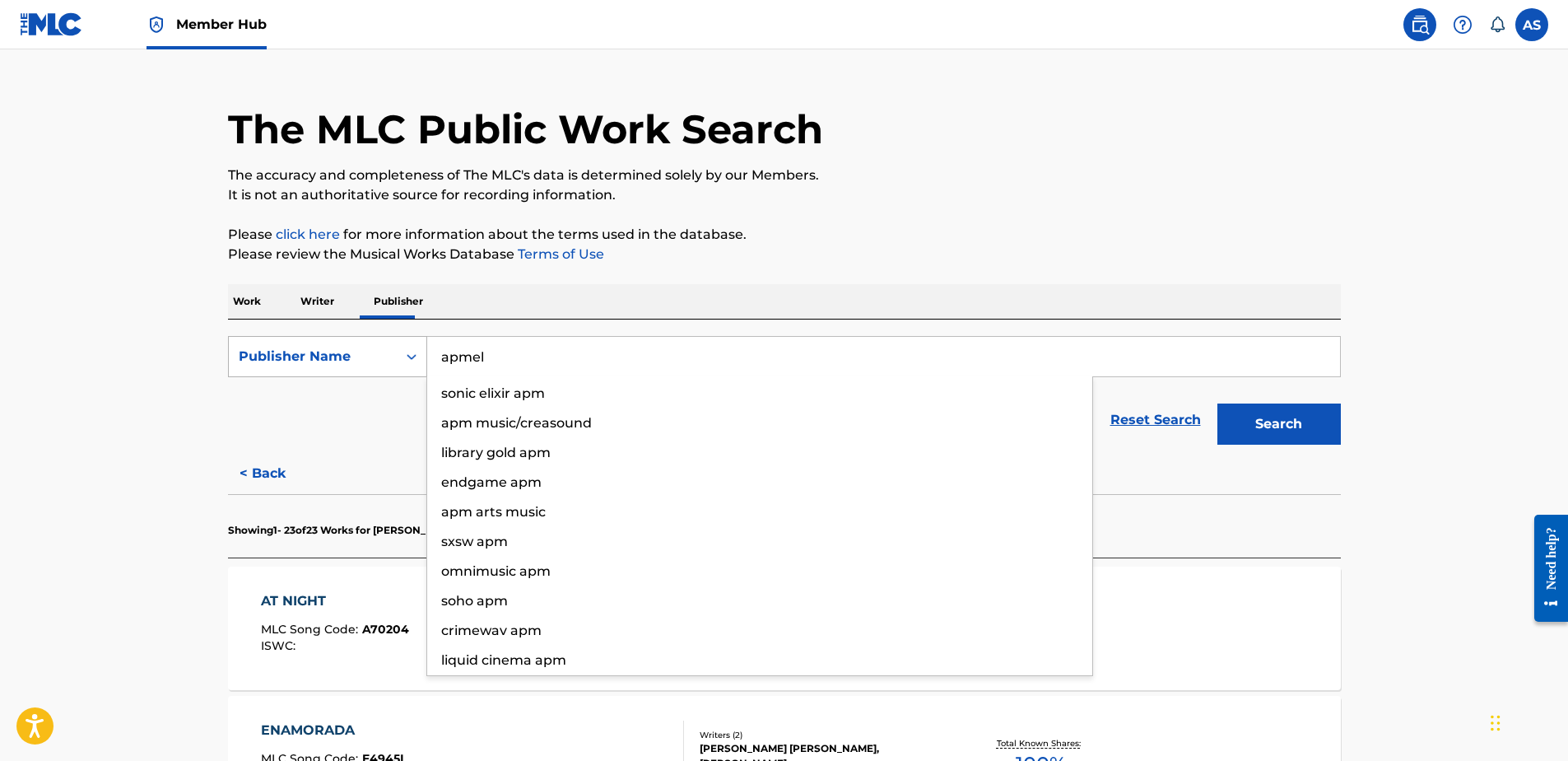
click at [1217, 403] on button "Search" at bounding box center [1279, 424] width 124 height 42
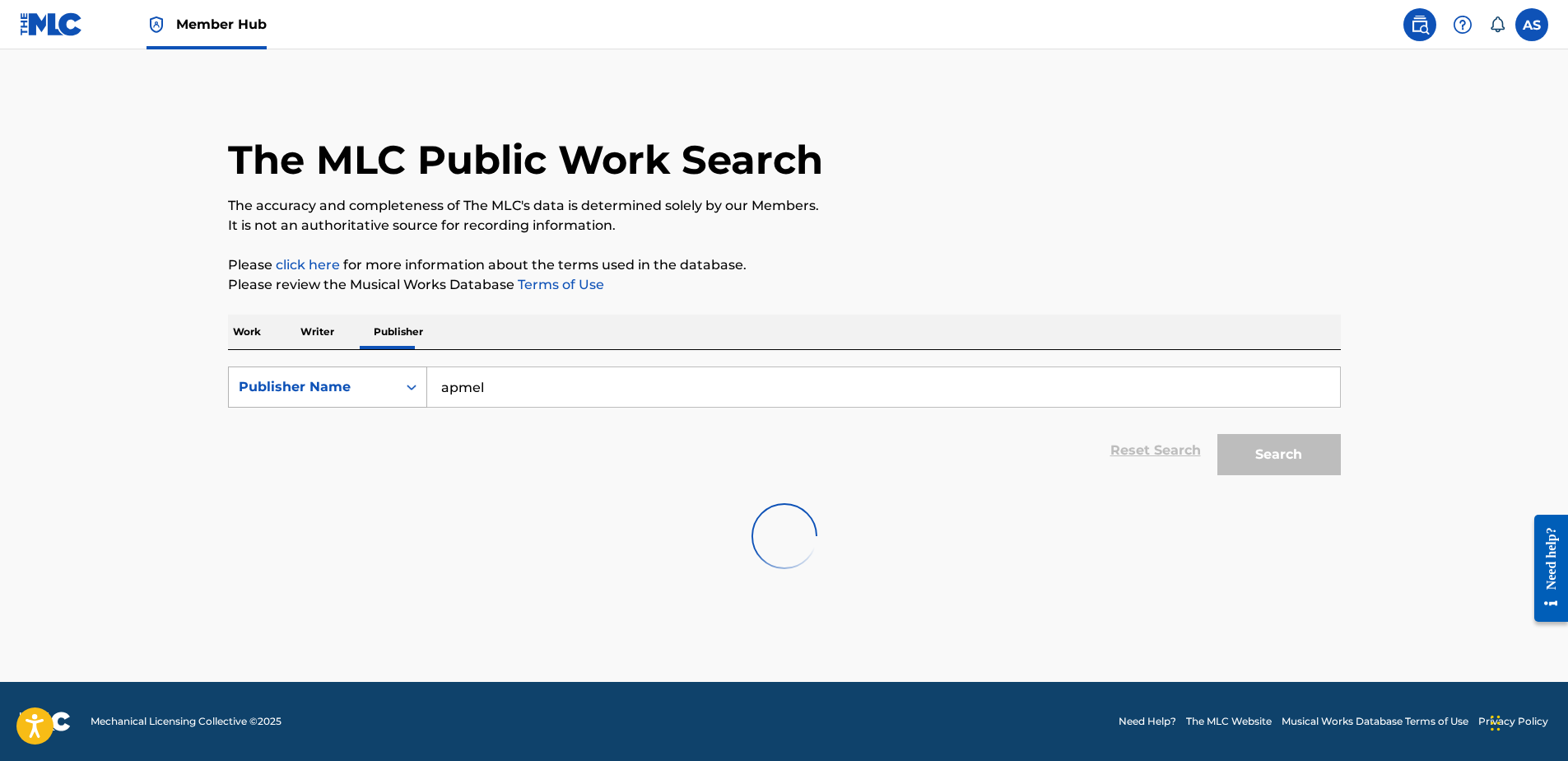
scroll to position [0, 0]
click at [1240, 446] on button "Search" at bounding box center [1279, 455] width 124 height 42
click at [513, 380] on input "apmel" at bounding box center [884, 387] width 913 height 40
type input "a"
click at [1217, 434] on button "Search" at bounding box center [1279, 455] width 124 height 42
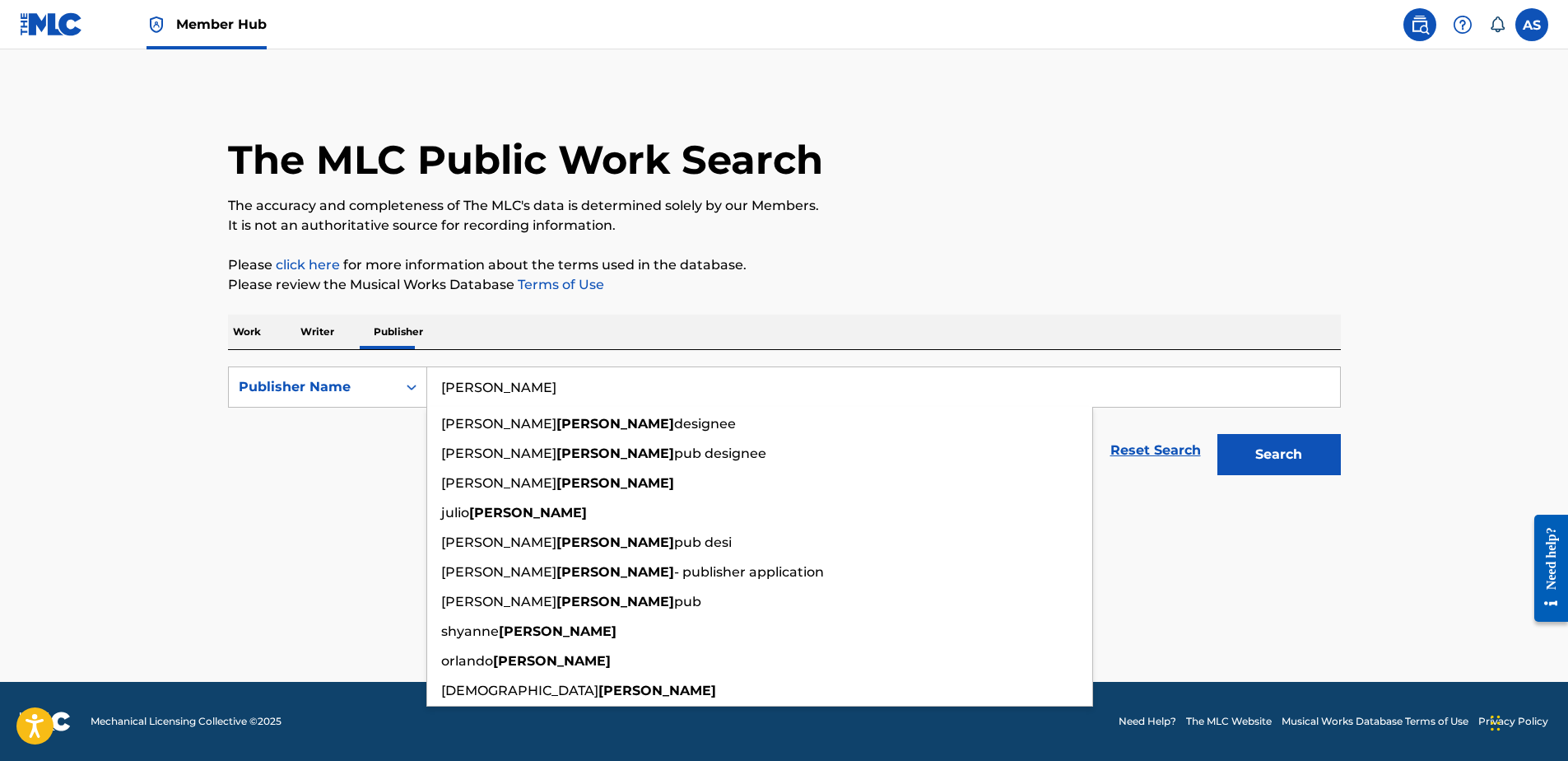
type input "[PERSON_NAME]"
click at [1217, 434] on button "Search" at bounding box center [1279, 455] width 124 height 42
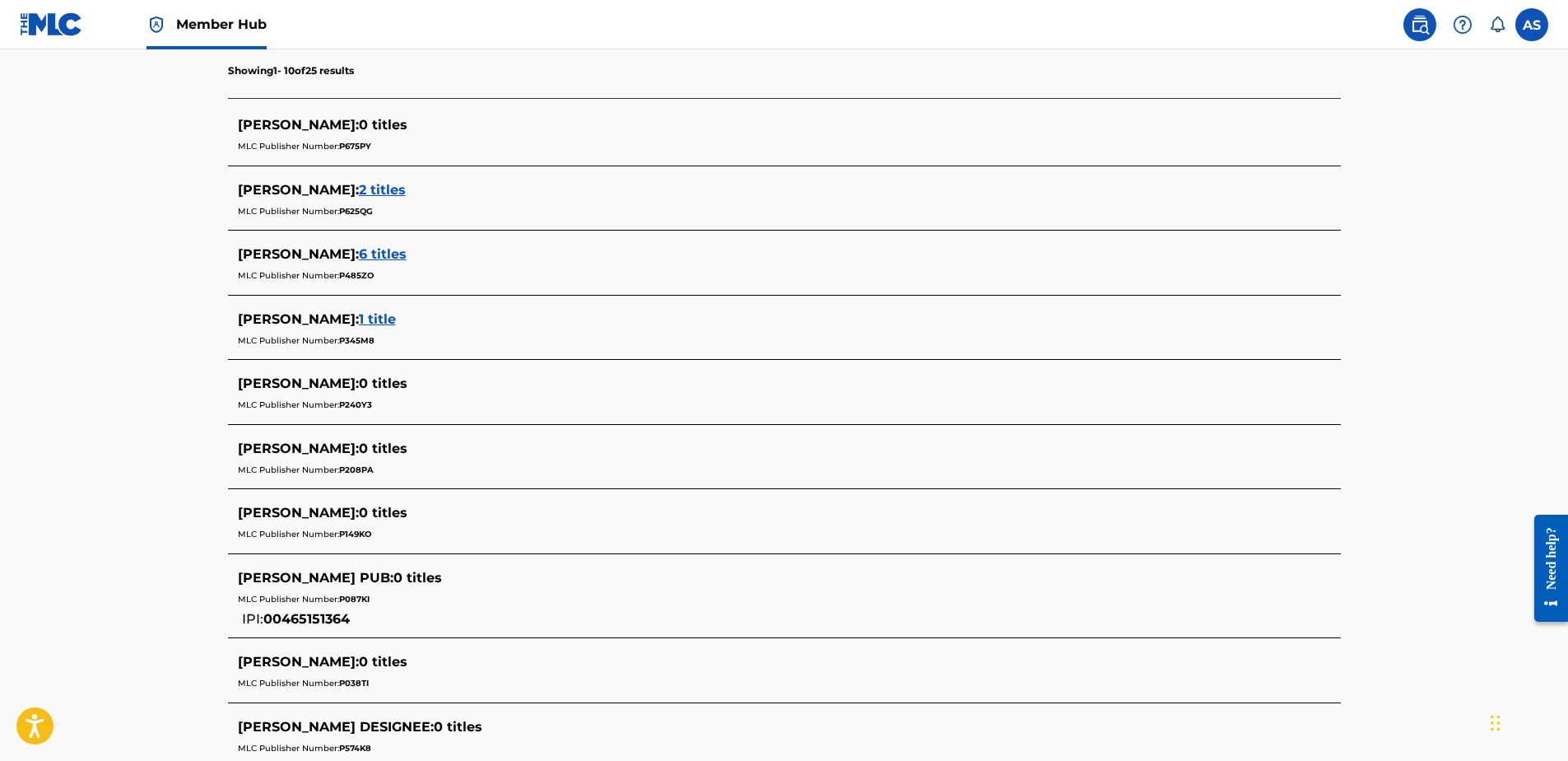
scroll to position [654, 0]
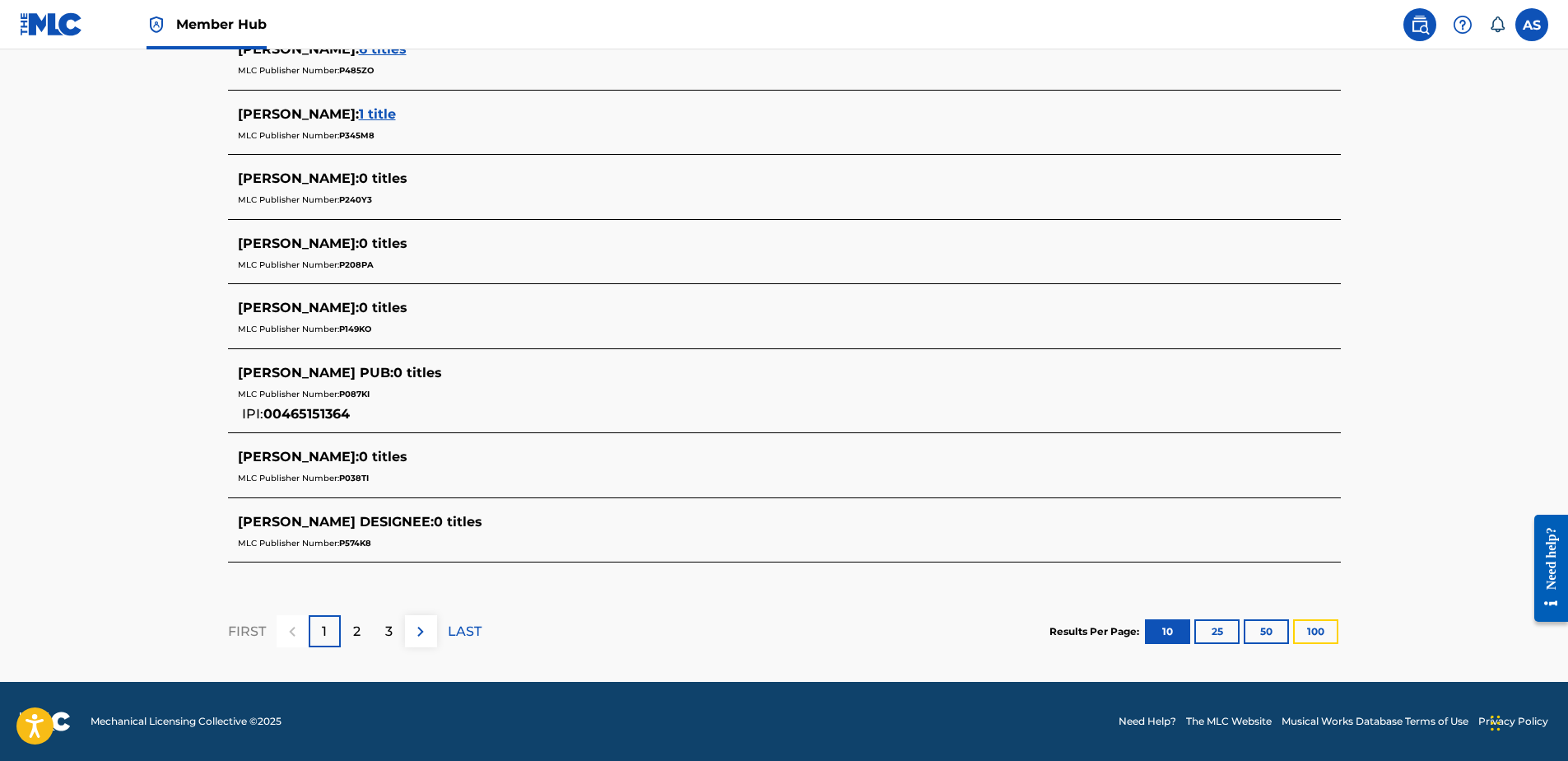
click at [1311, 634] on button "100" at bounding box center [1316, 631] width 46 height 25
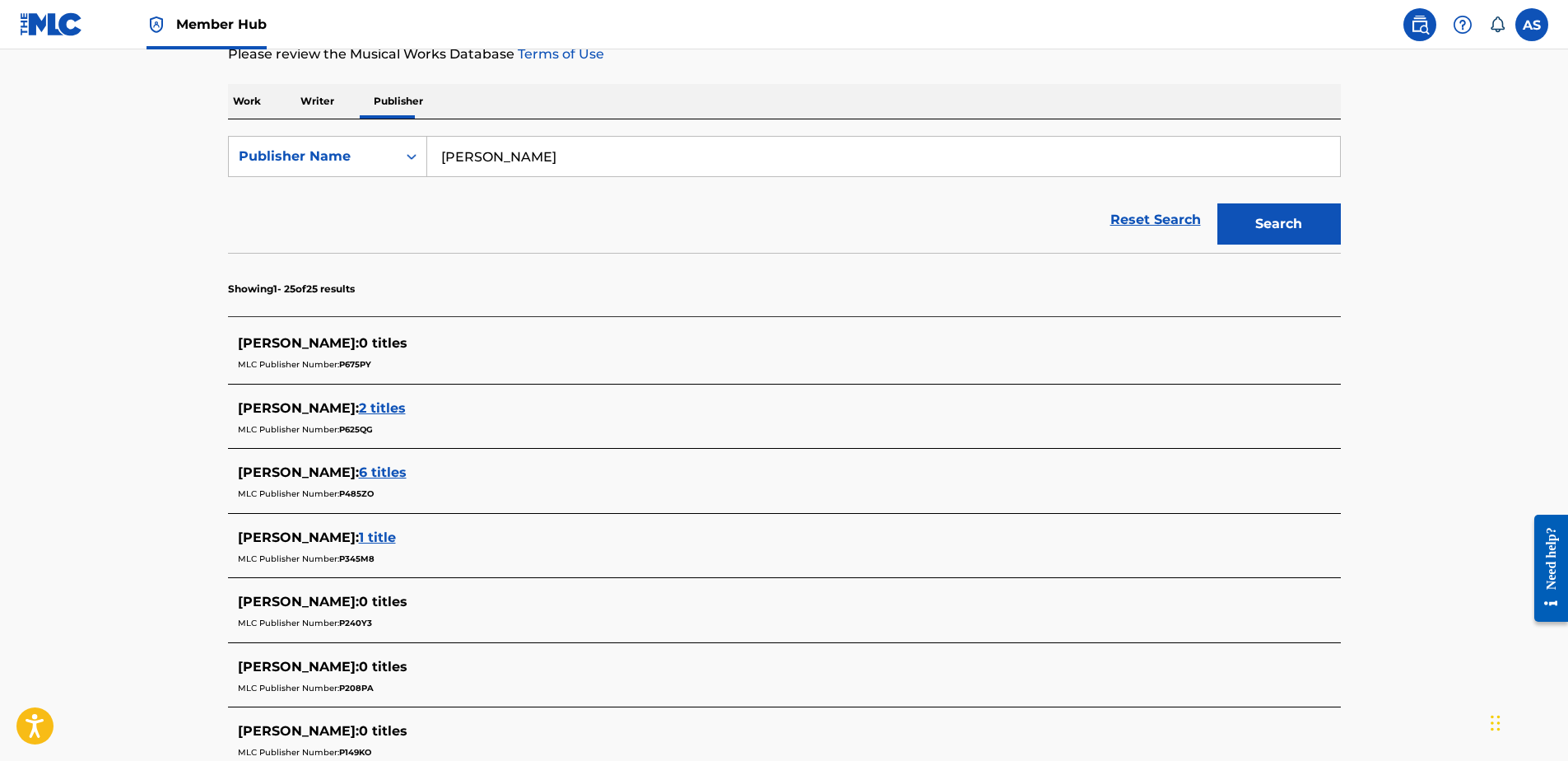
scroll to position [0, 0]
